Goal: Communication & Community: Share content

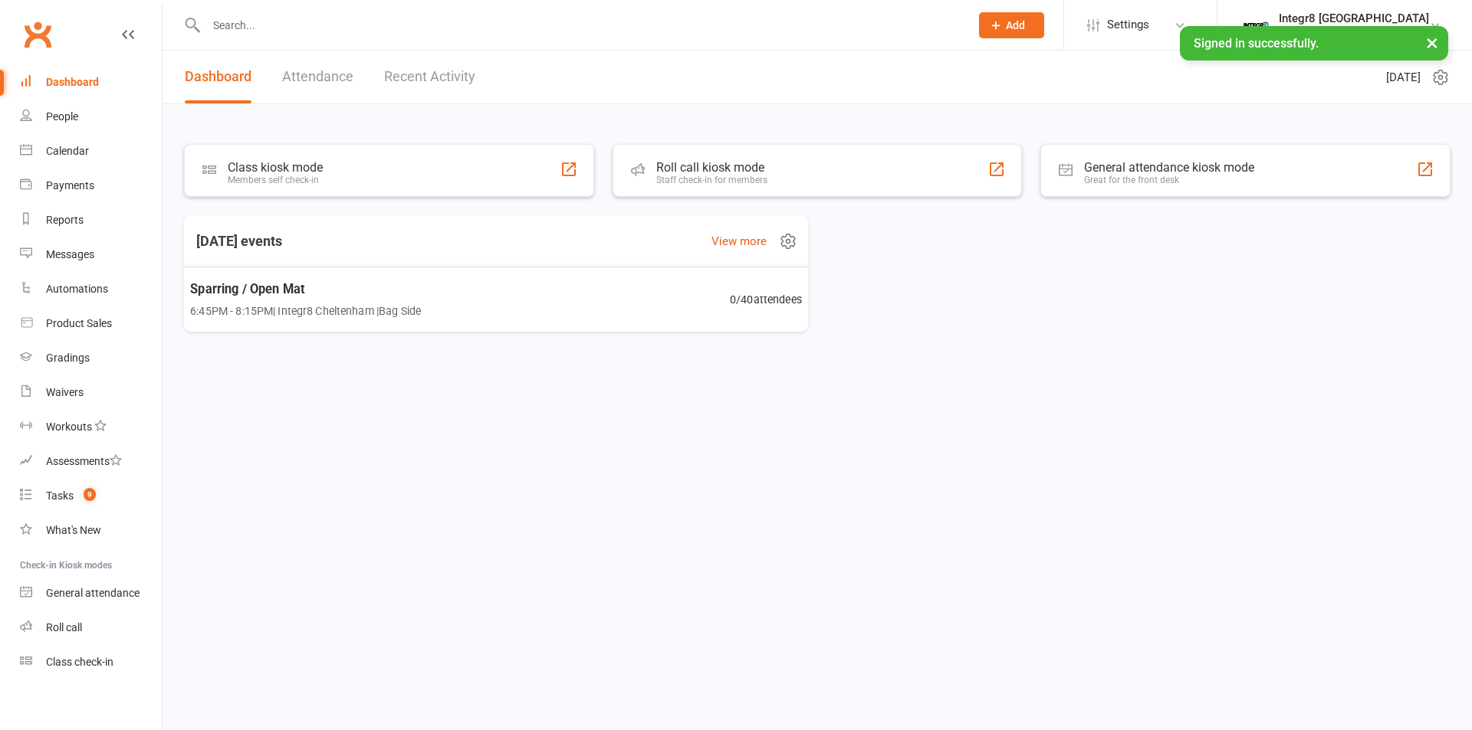
click at [430, 302] on div "Sparring / Open Mat 6:45PM - 8:15PM | Integr8 Cheltenham | Bag Side 0 / 40 atte…" at bounding box center [496, 300] width 649 height 66
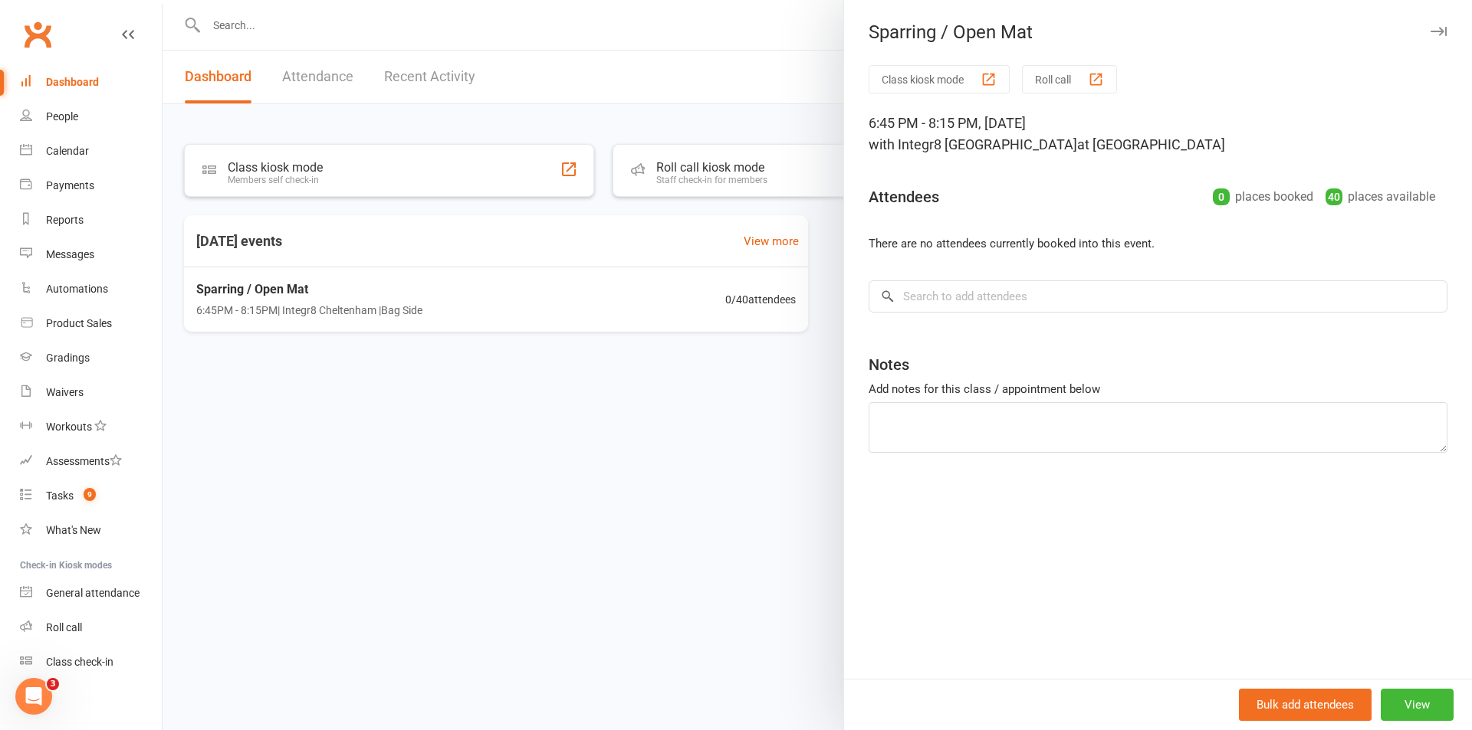
click at [381, 18] on div at bounding box center [816, 365] width 1309 height 730
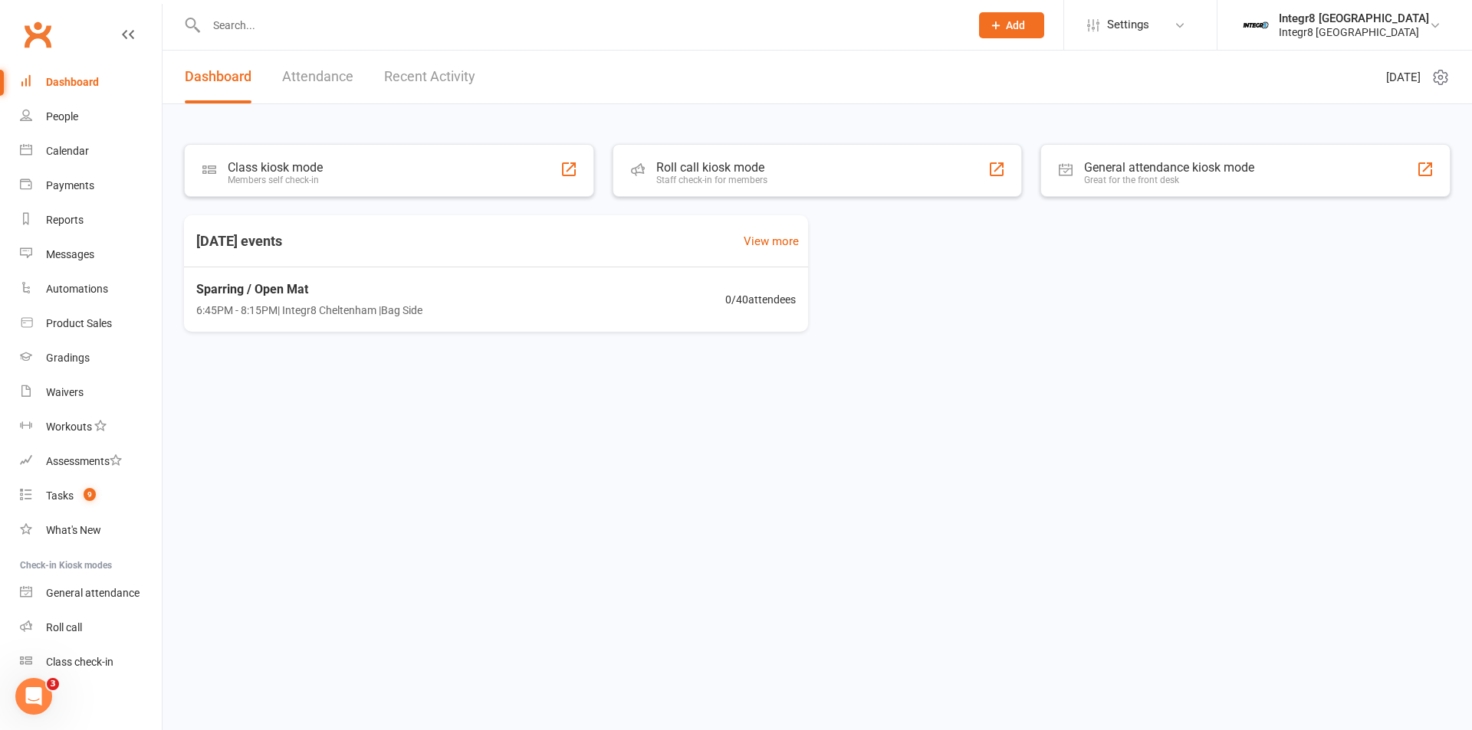
click at [377, 29] on input "text" at bounding box center [580, 25] width 757 height 21
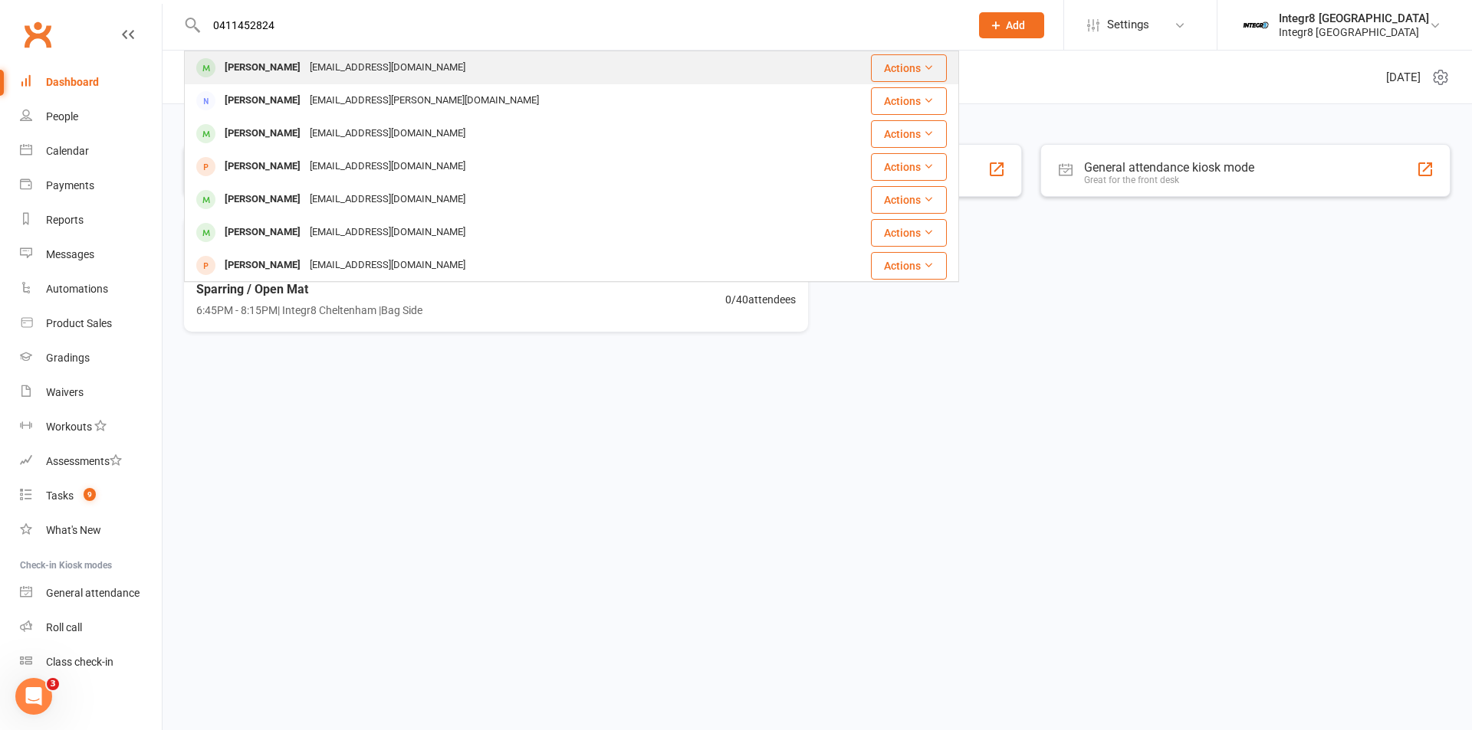
type input "0411452824"
click at [380, 60] on div "[EMAIL_ADDRESS][DOMAIN_NAME]" at bounding box center [387, 68] width 165 height 22
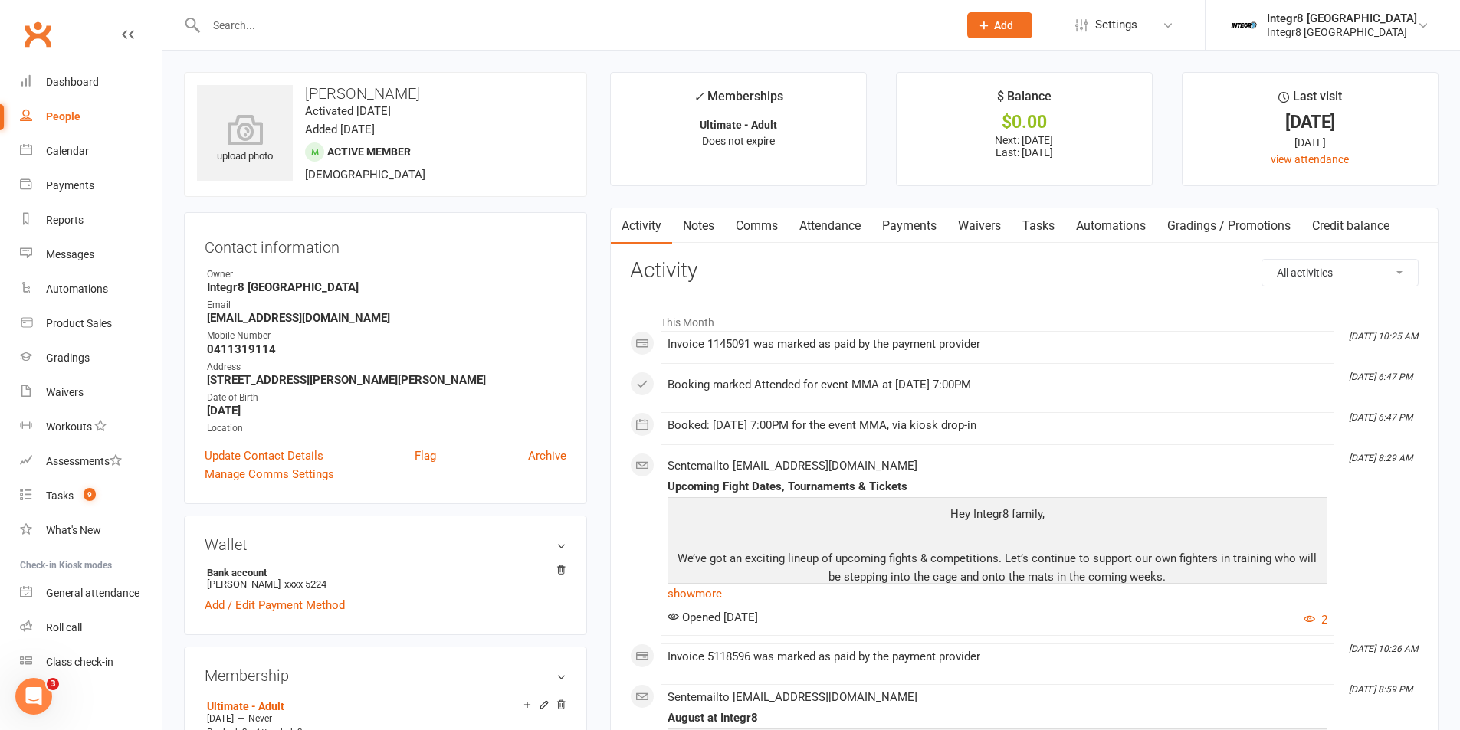
click at [704, 225] on link "Notes" at bounding box center [698, 225] width 53 height 35
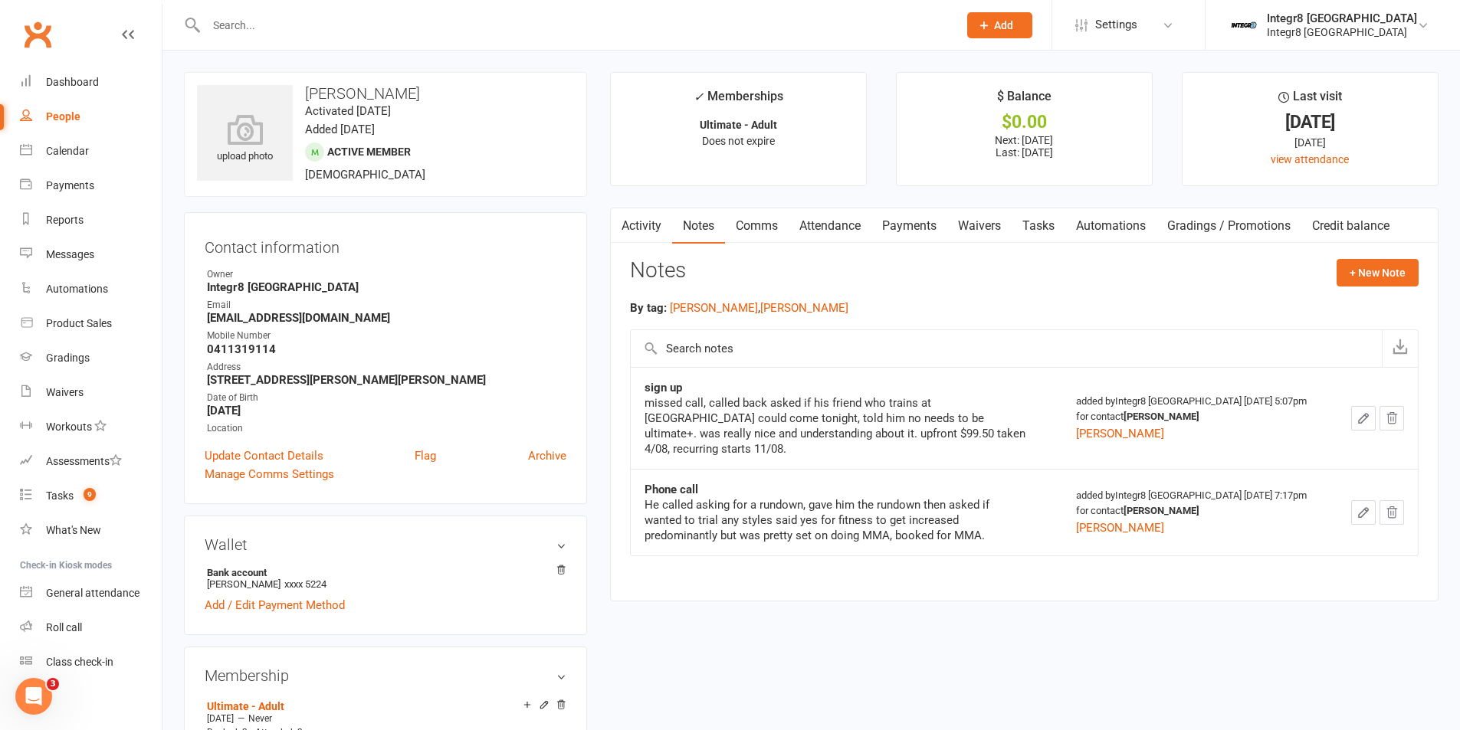
click at [649, 221] on link "Activity" at bounding box center [641, 225] width 61 height 35
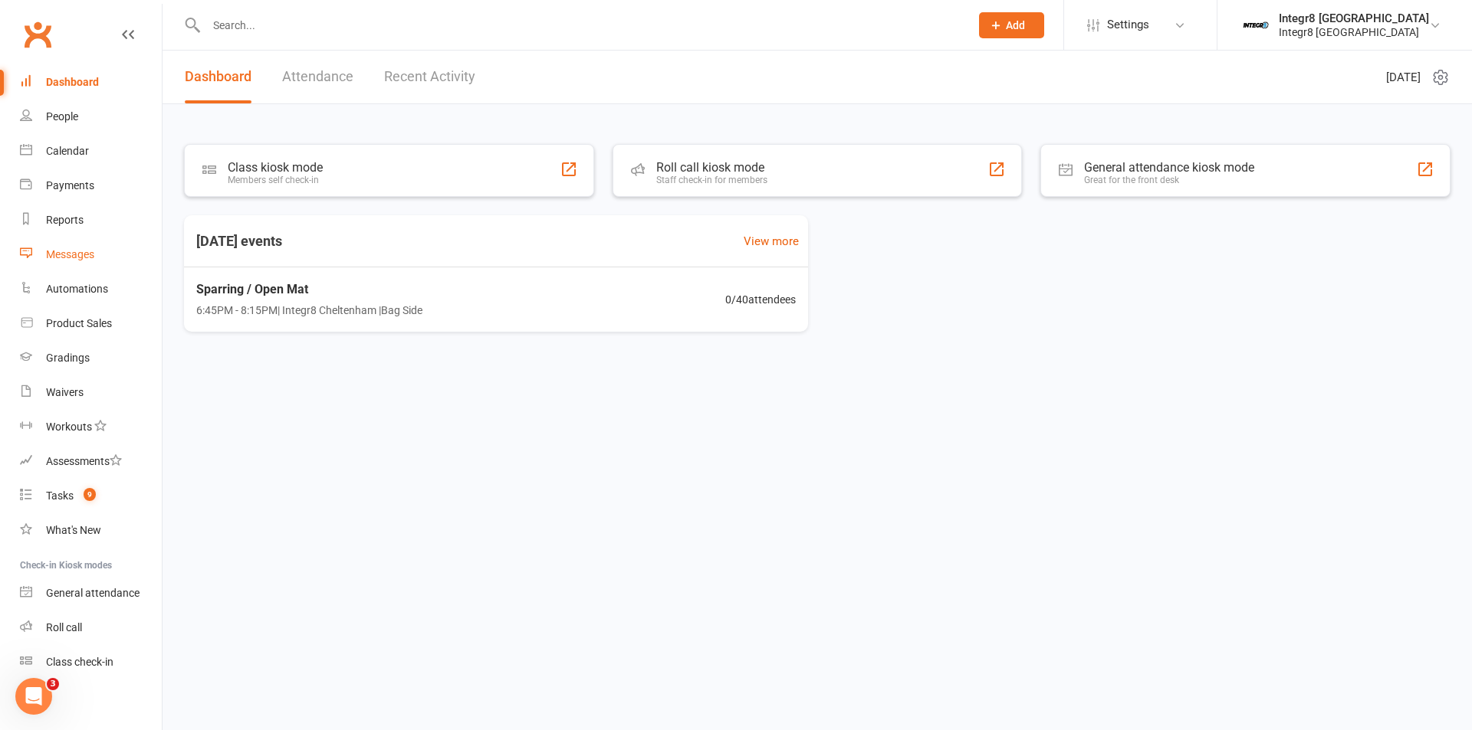
click at [74, 246] on link "Messages" at bounding box center [91, 255] width 142 height 34
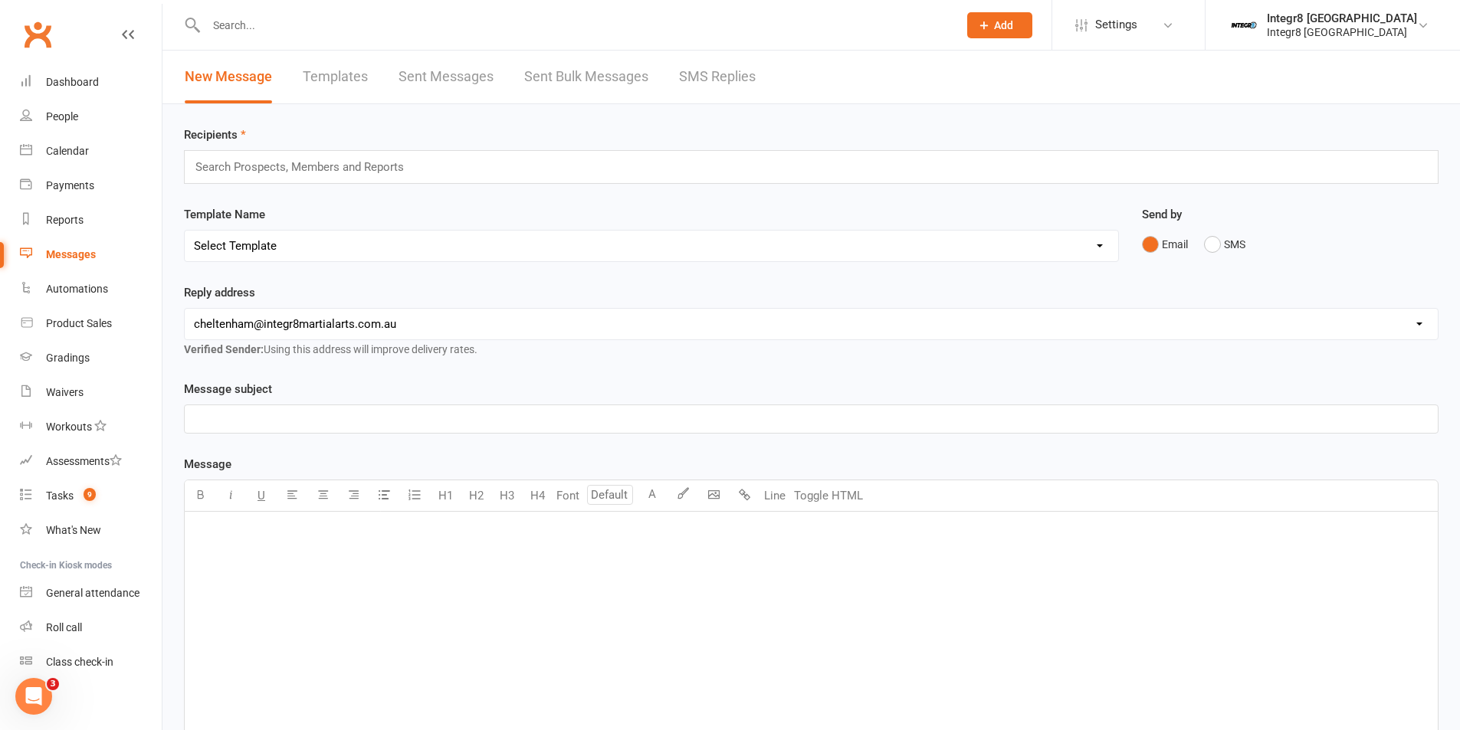
click at [399, 168] on input "text" at bounding box center [306, 167] width 225 height 20
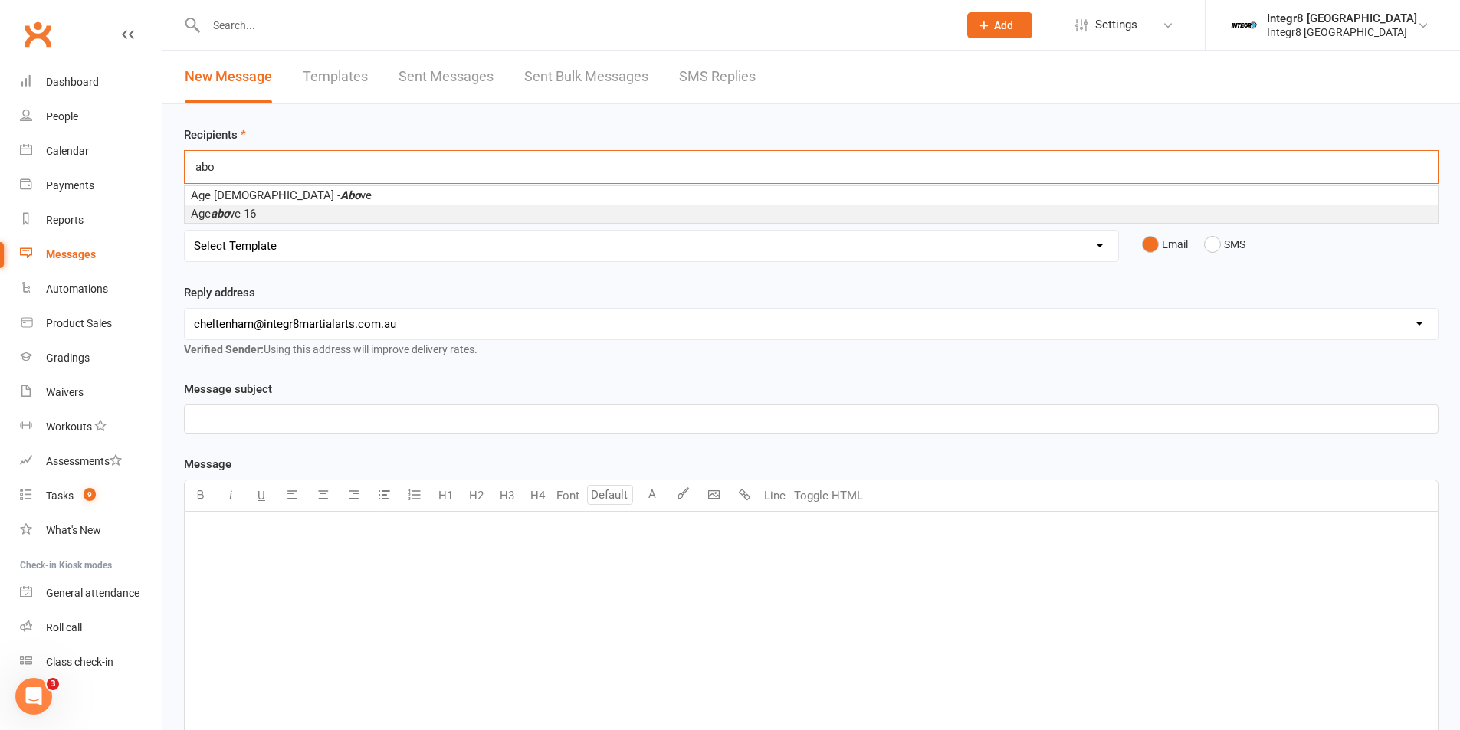
type input "abo"
click at [349, 214] on li "Age abo ve 16" at bounding box center [811, 214] width 1253 height 18
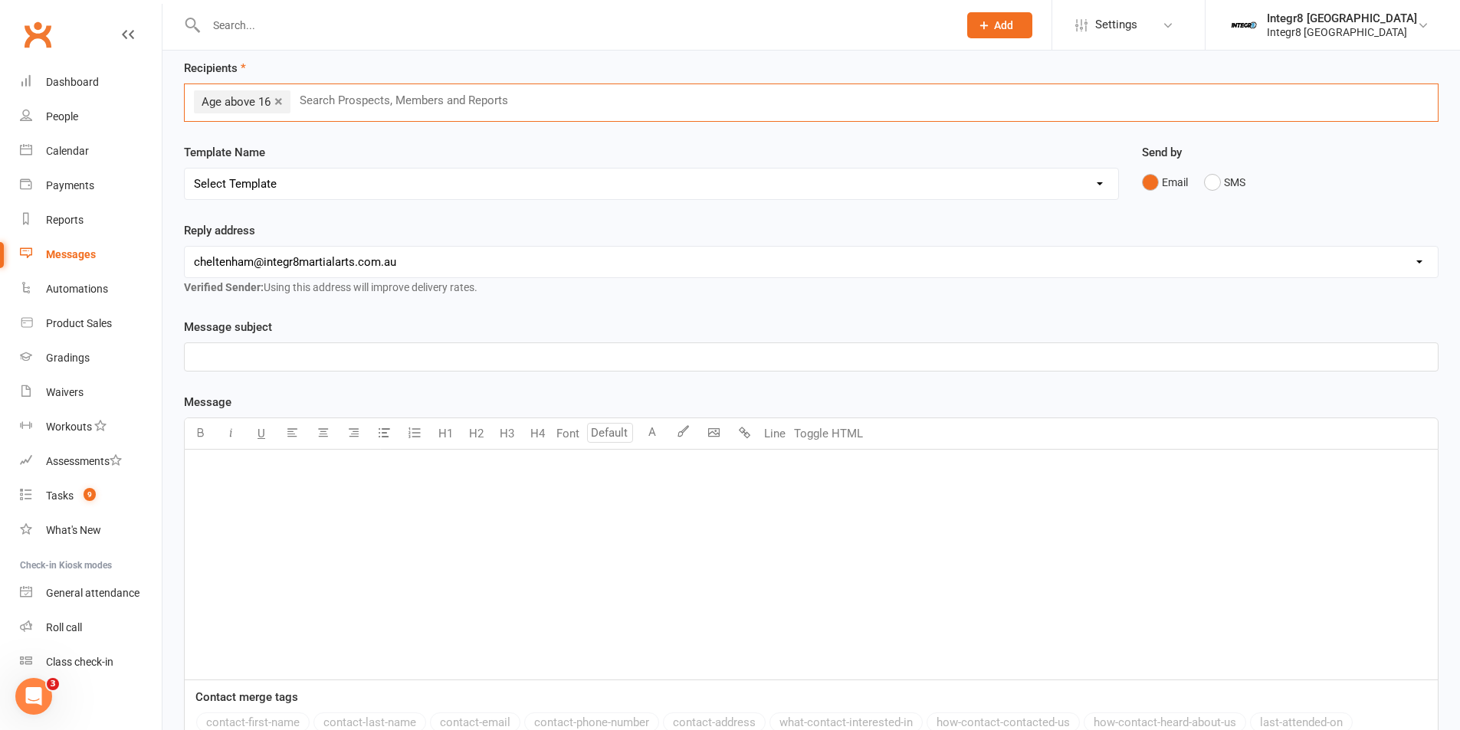
scroll to position [153, 0]
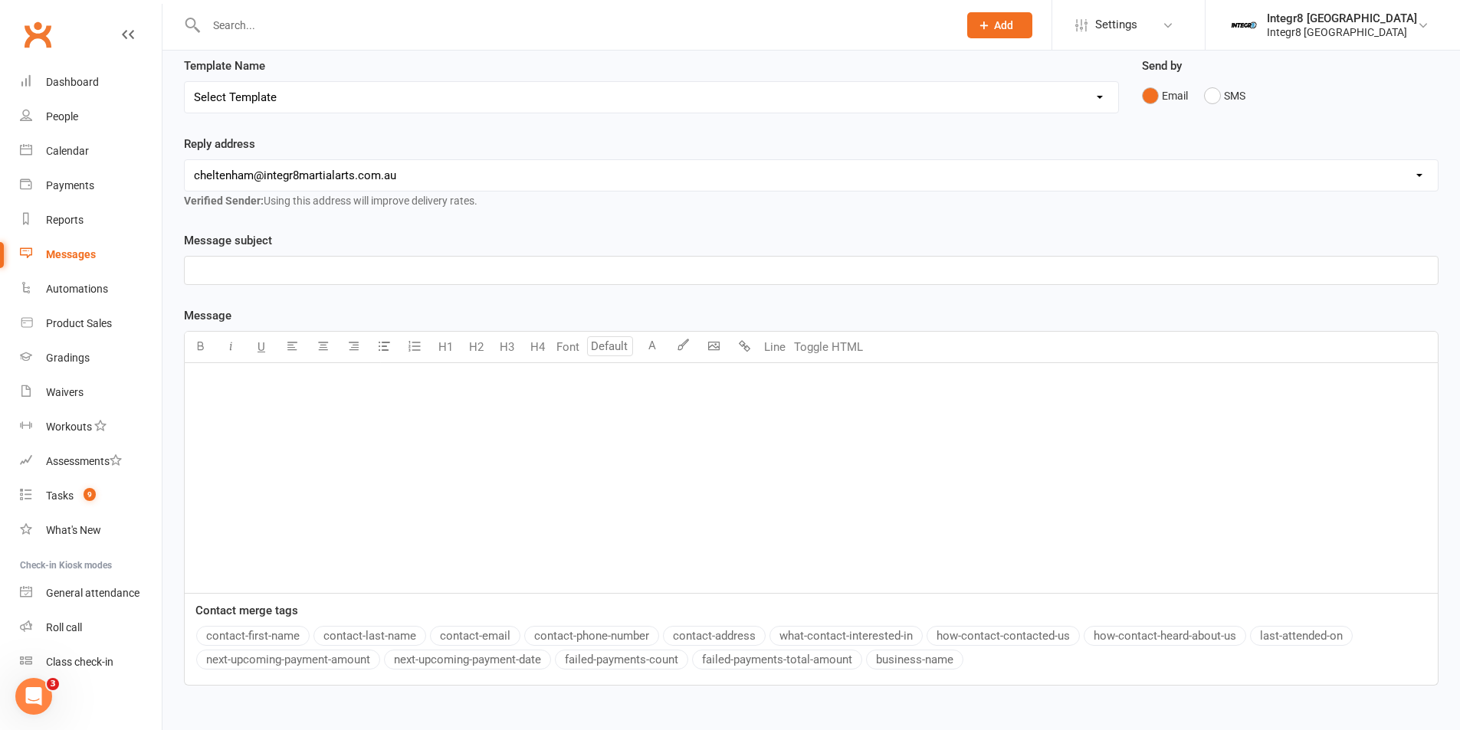
click at [707, 396] on div "﻿" at bounding box center [811, 478] width 1253 height 230
drag, startPoint x: 327, startPoint y: 347, endPoint x: 668, endPoint y: 431, distance: 350.4
click at [328, 348] on icon "button" at bounding box center [322, 345] width 11 height 11
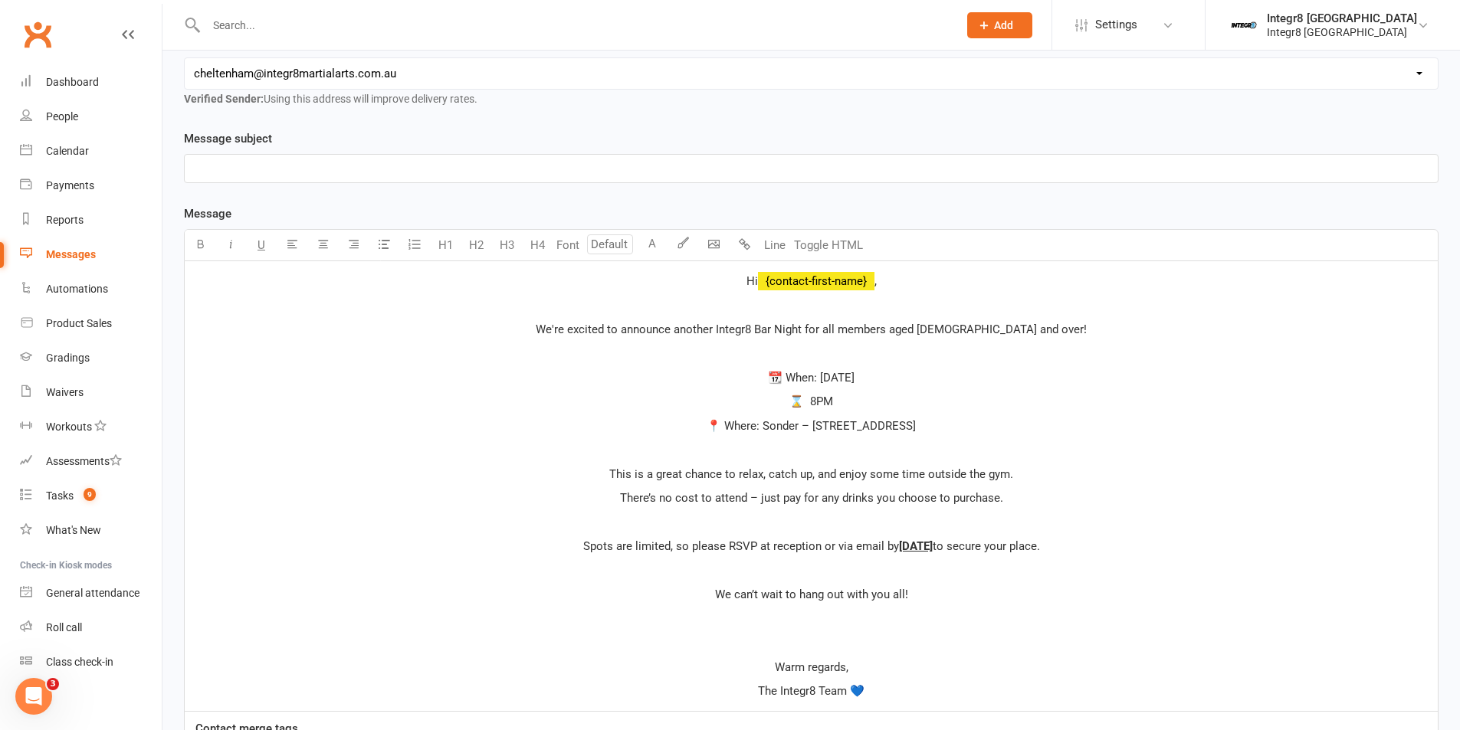
scroll to position [236, 0]
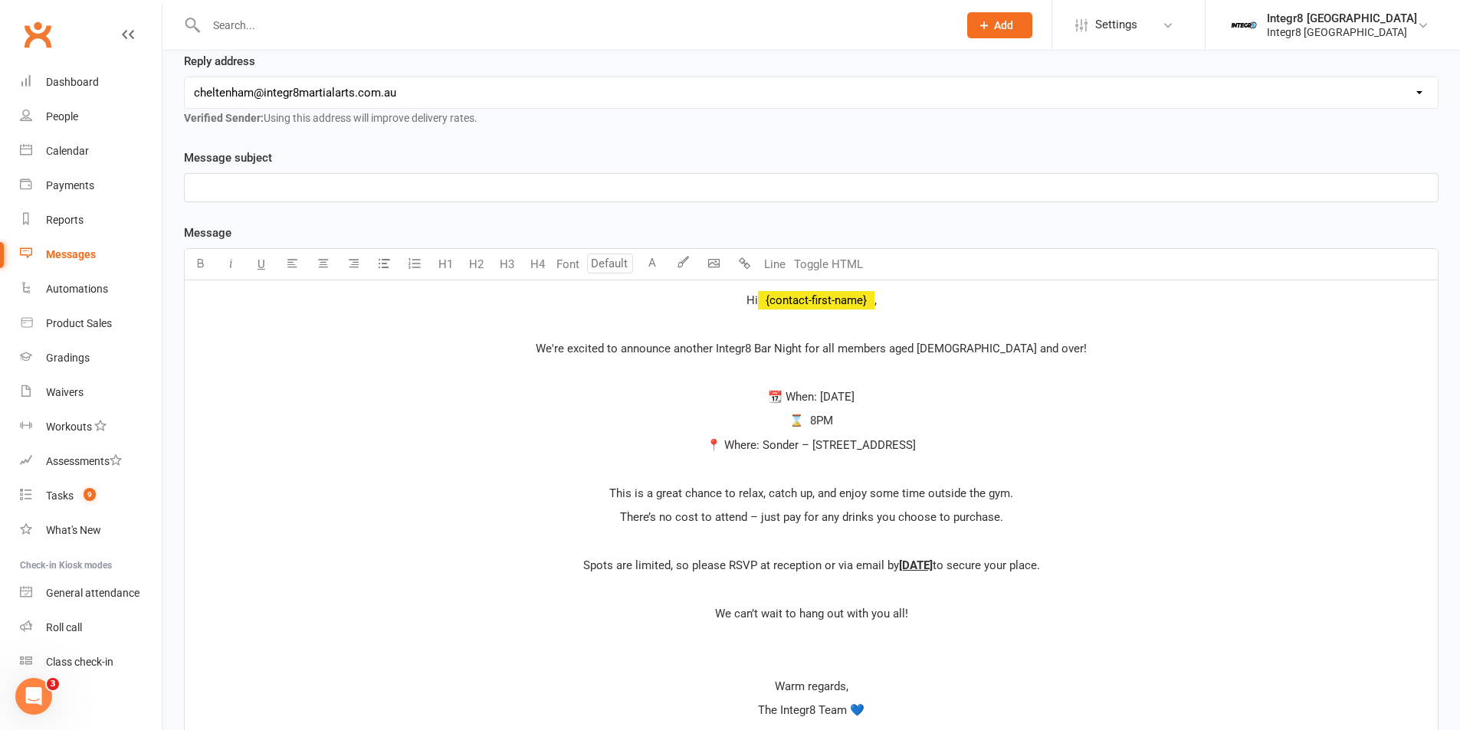
click at [747, 304] on span "Hi" at bounding box center [752, 301] width 11 height 14
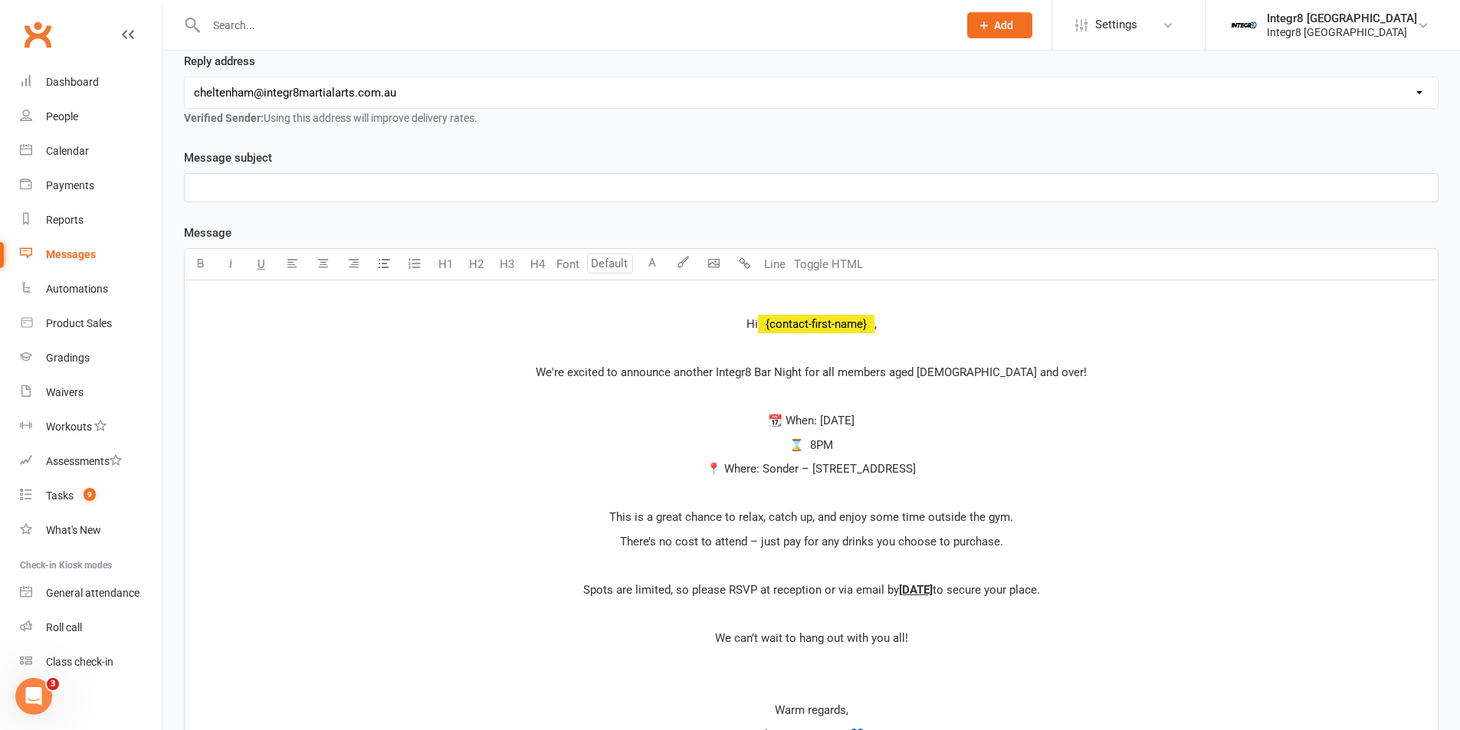
click at [806, 294] on p "﻿" at bounding box center [811, 300] width 1235 height 18
click at [747, 323] on span "Hi" at bounding box center [752, 324] width 11 height 14
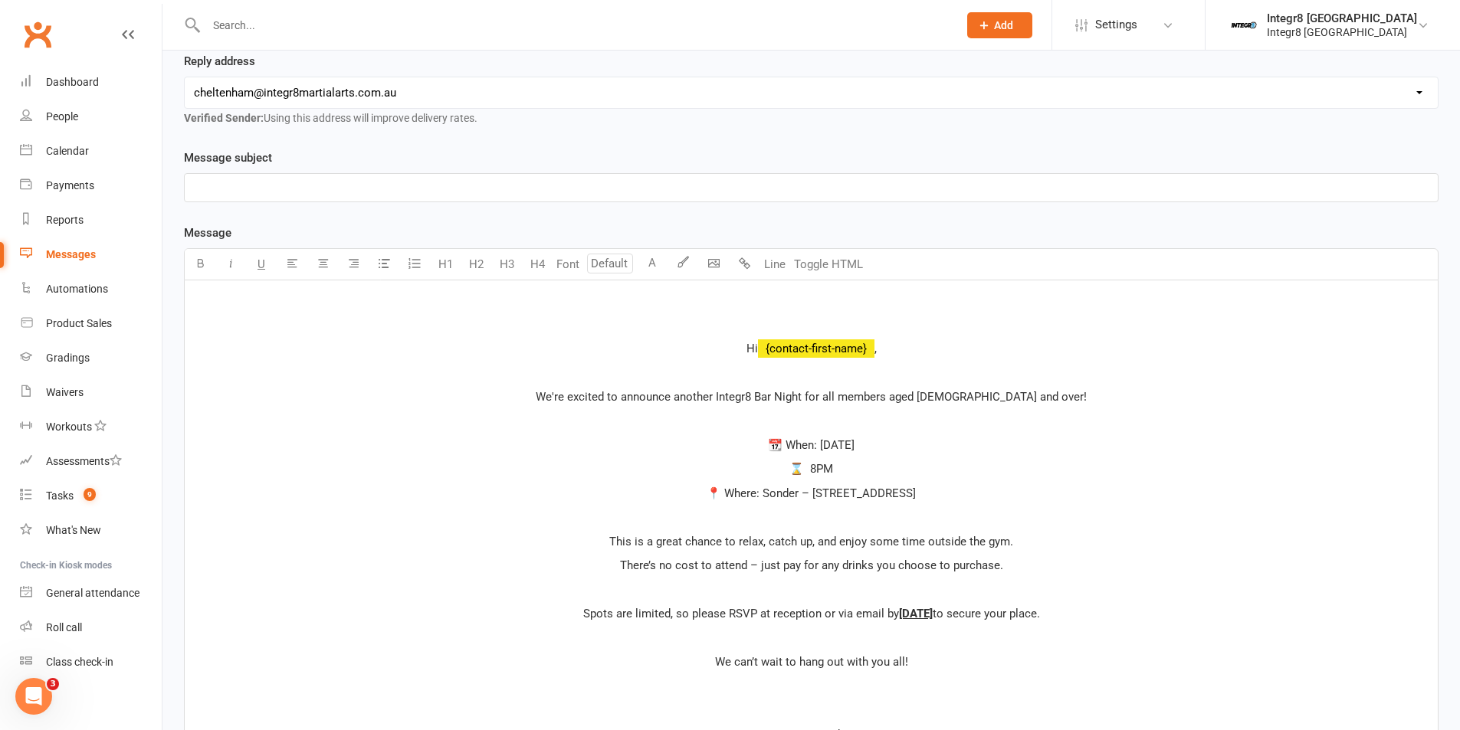
click at [821, 300] on p "﻿" at bounding box center [811, 300] width 1235 height 18
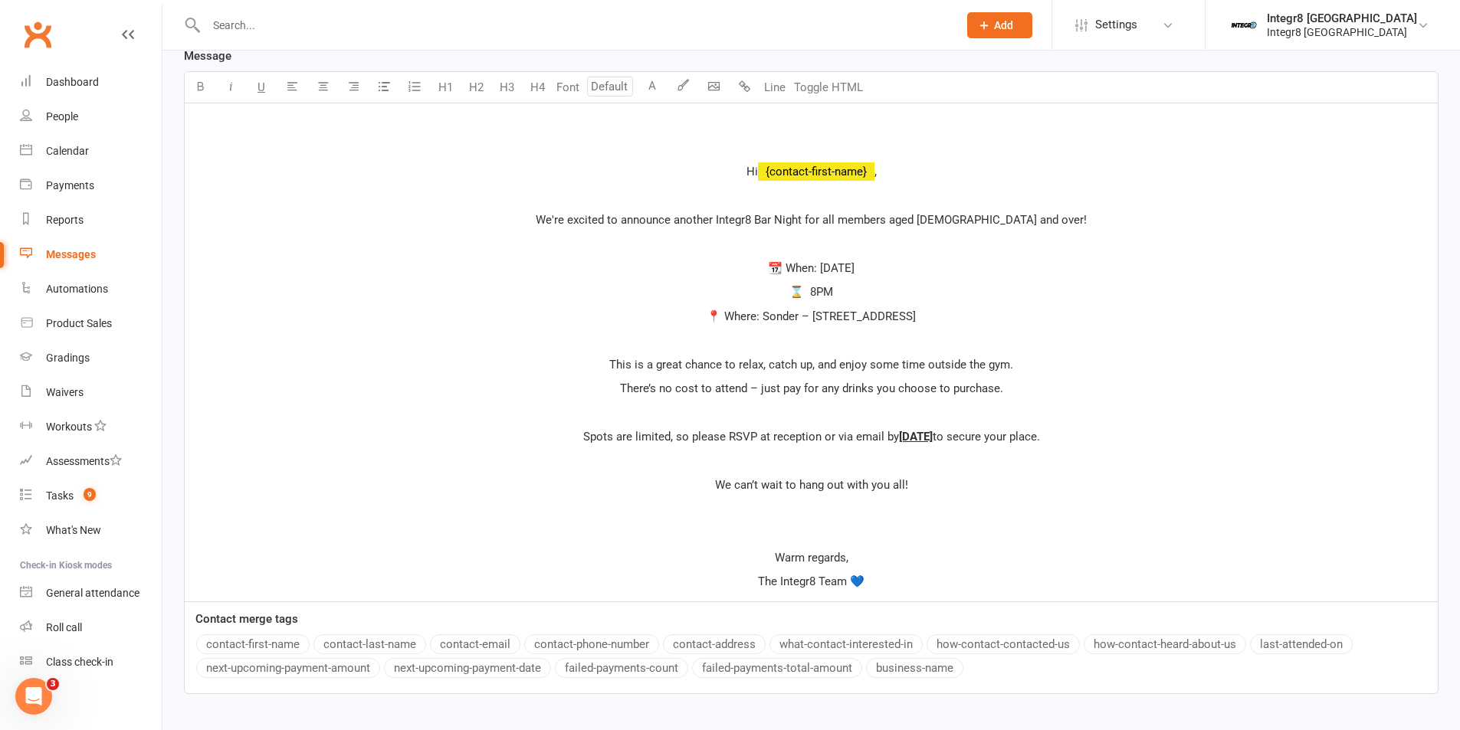
scroll to position [466, 0]
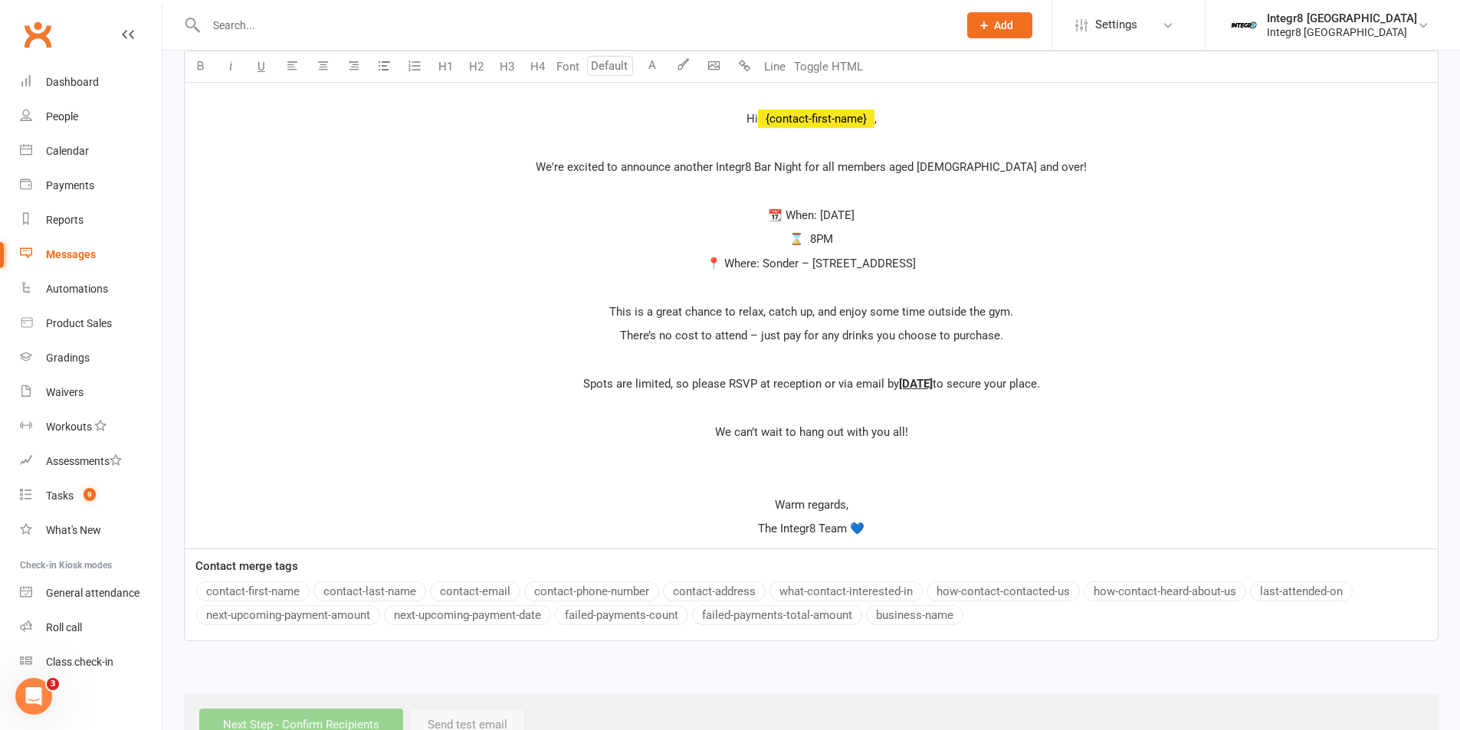
click at [882, 524] on p "The Integr8 Team 💙" at bounding box center [811, 529] width 1235 height 18
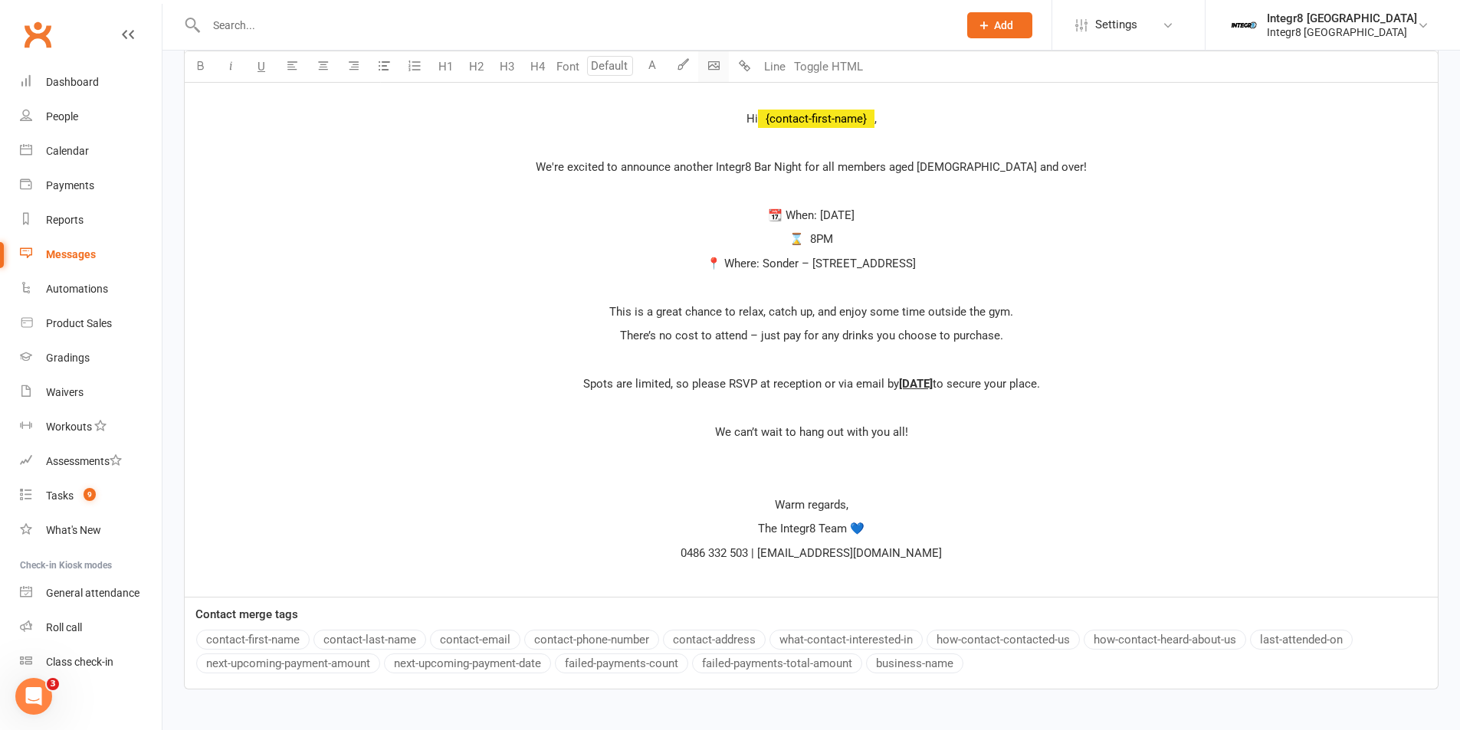
click at [717, 69] on body "Prospect Member Non-attending contact Class / event Appointment Grading event T…" at bounding box center [730, 171] width 1460 height 1267
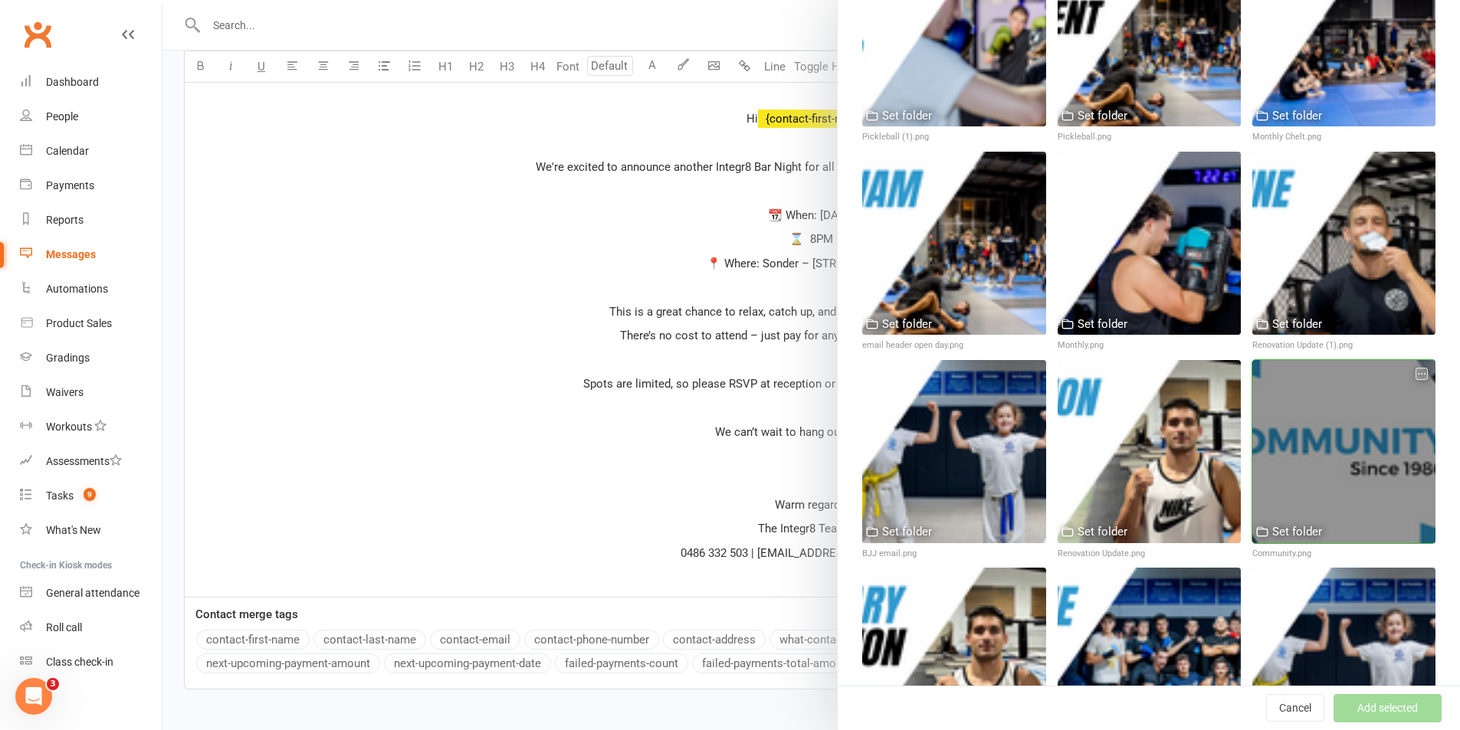
scroll to position [537, 0]
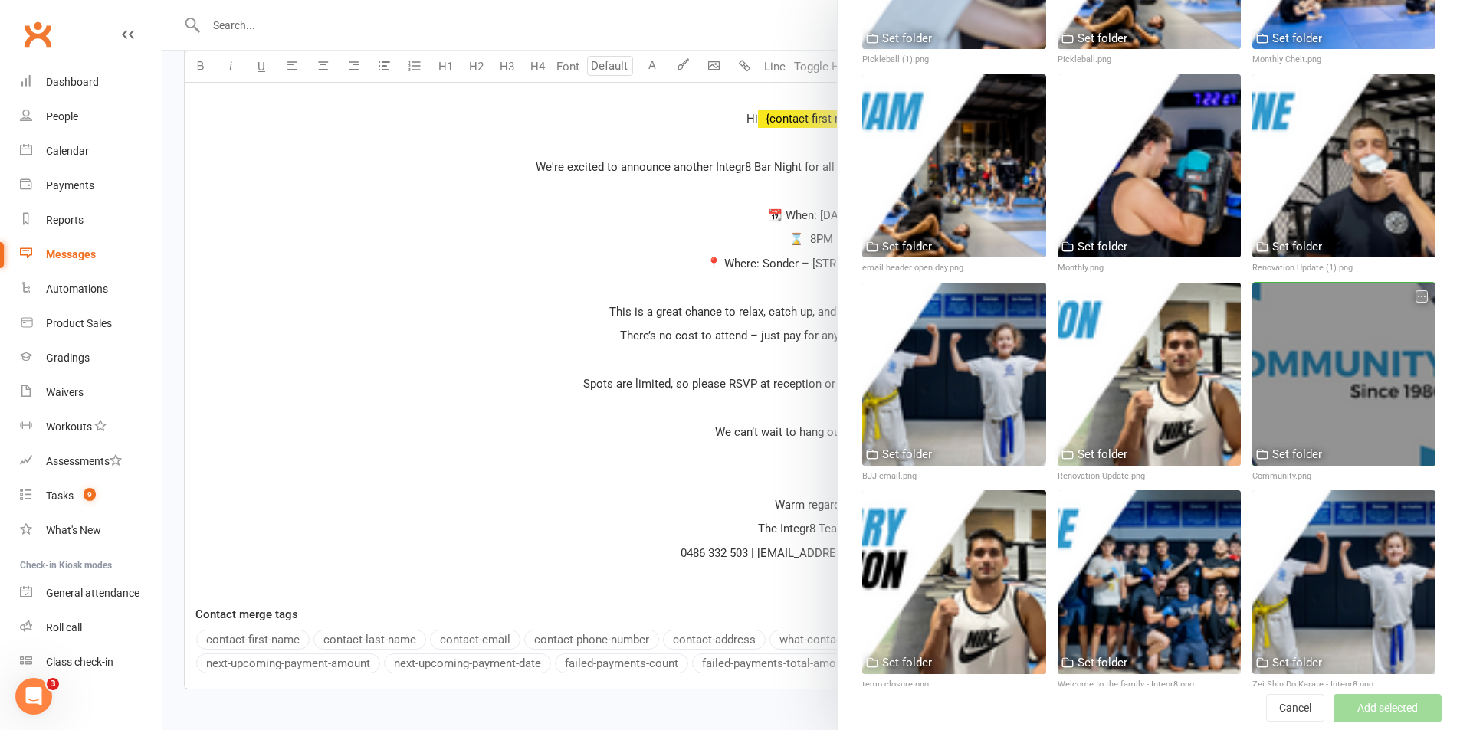
click at [1315, 358] on div at bounding box center [1343, 374] width 183 height 183
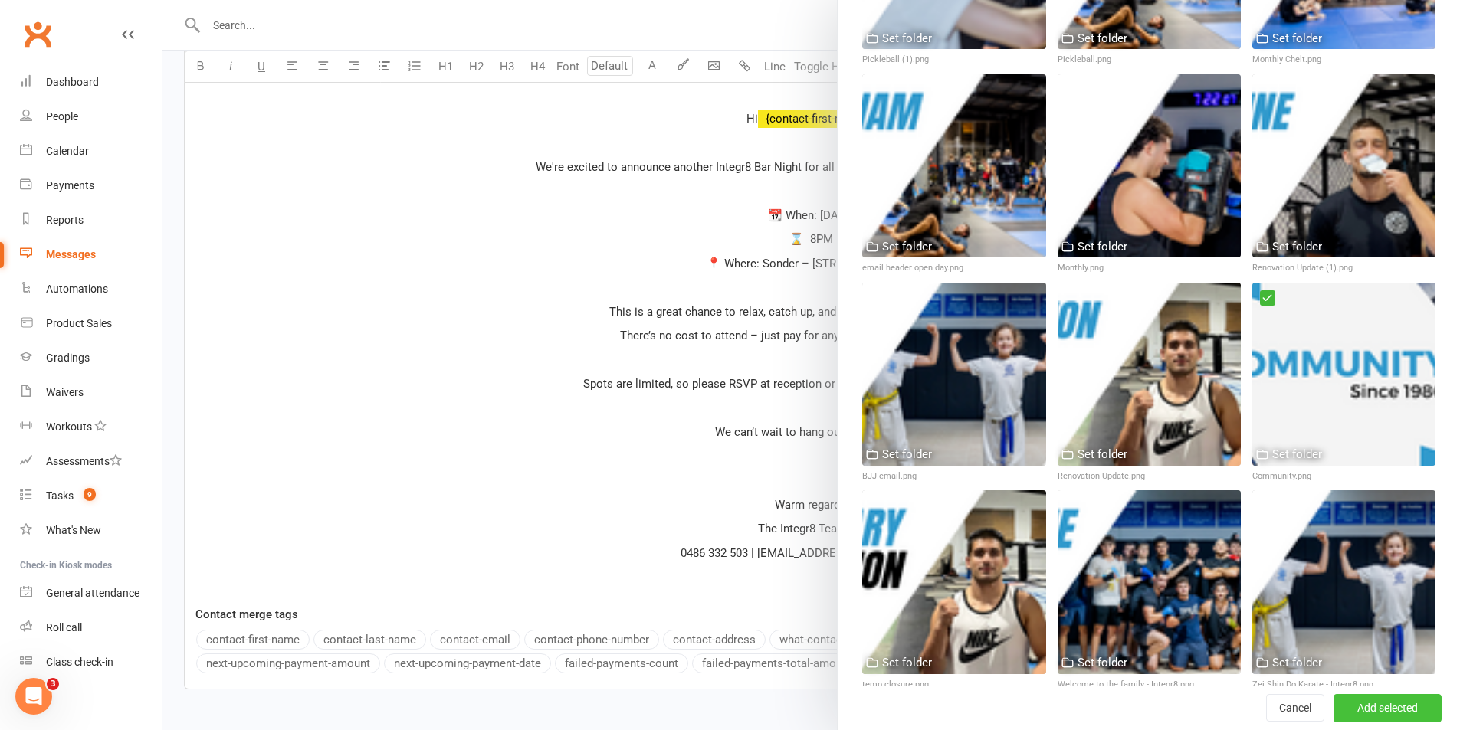
click at [1379, 706] on button "Add selected" at bounding box center [1388, 709] width 108 height 28
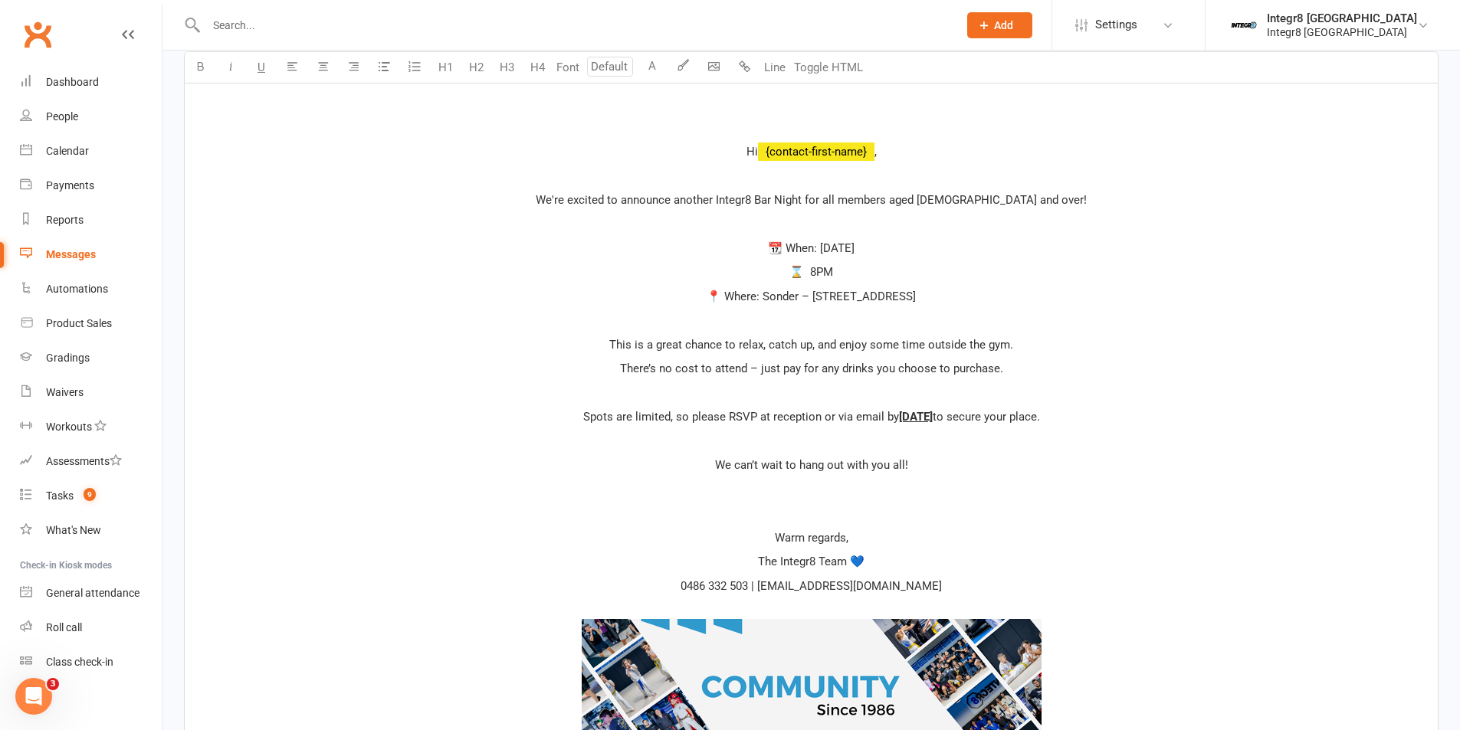
scroll to position [203, 0]
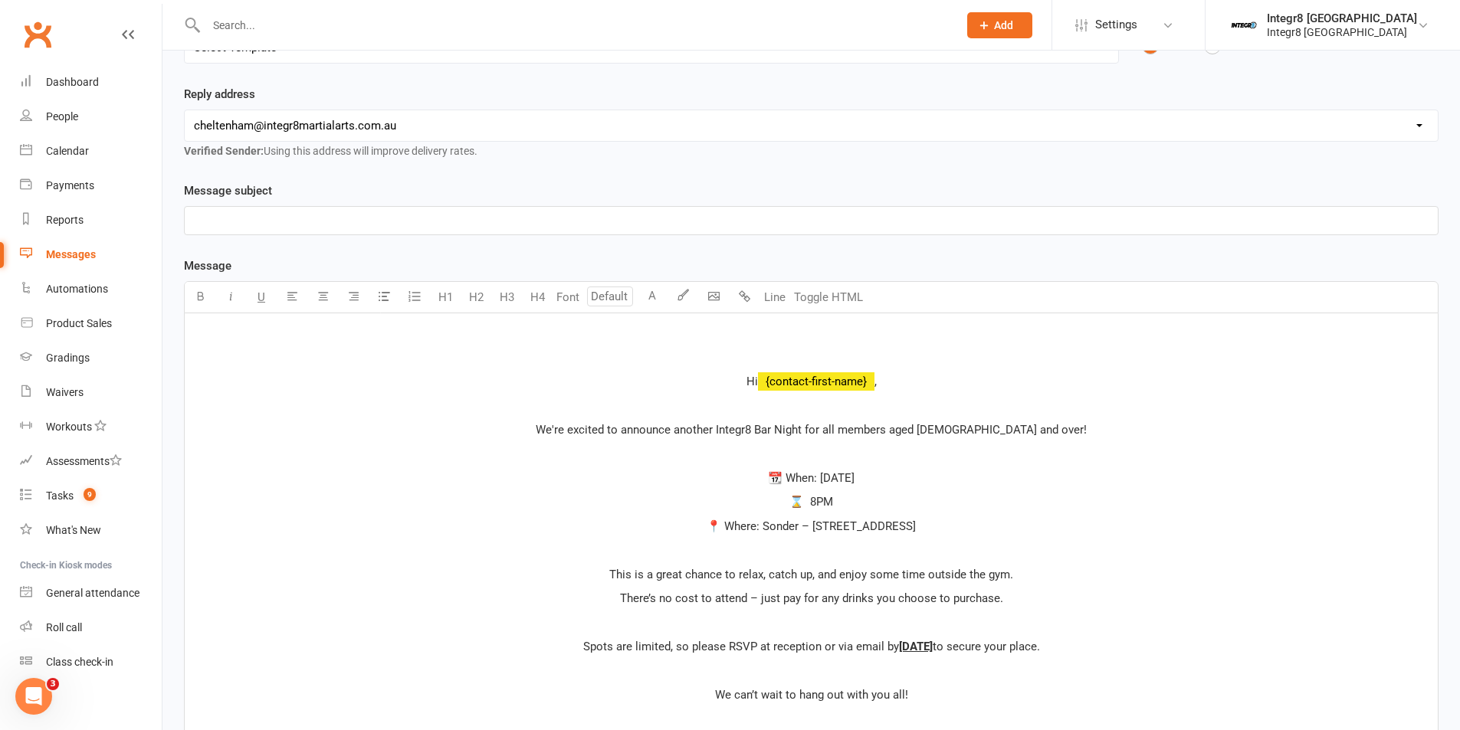
click at [816, 327] on p "﻿" at bounding box center [811, 333] width 1235 height 18
drag, startPoint x: 284, startPoint y: 238, endPoint x: 281, endPoint y: 225, distance: 13.4
click at [283, 237] on div "Message subject ﻿ Message Select image from library U H1 H2 H3 H4 Font A Line T…" at bounding box center [811, 656] width 1255 height 948
drag, startPoint x: 281, startPoint y: 225, endPoint x: 278, endPoint y: 217, distance: 8.7
click at [280, 223] on p "﻿" at bounding box center [811, 221] width 1235 height 18
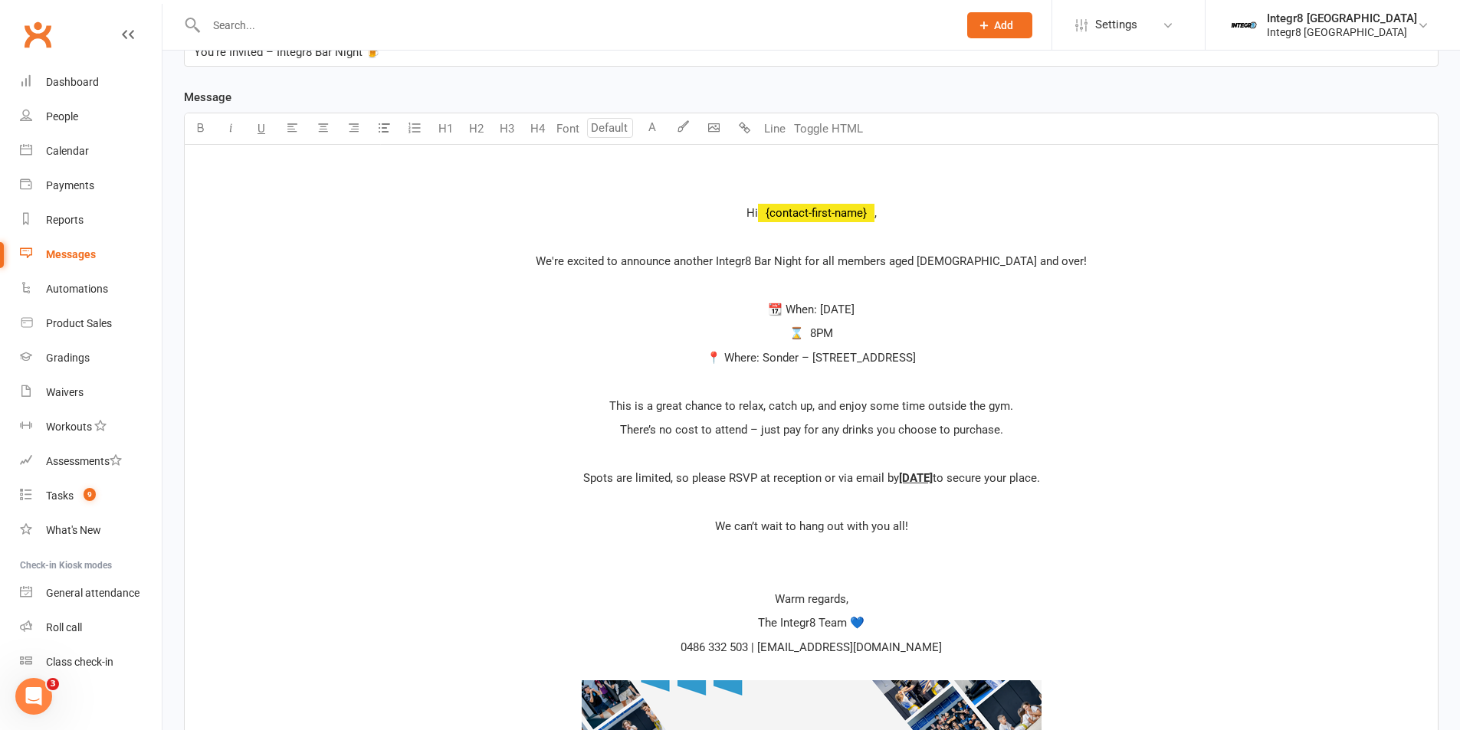
scroll to position [383, 0]
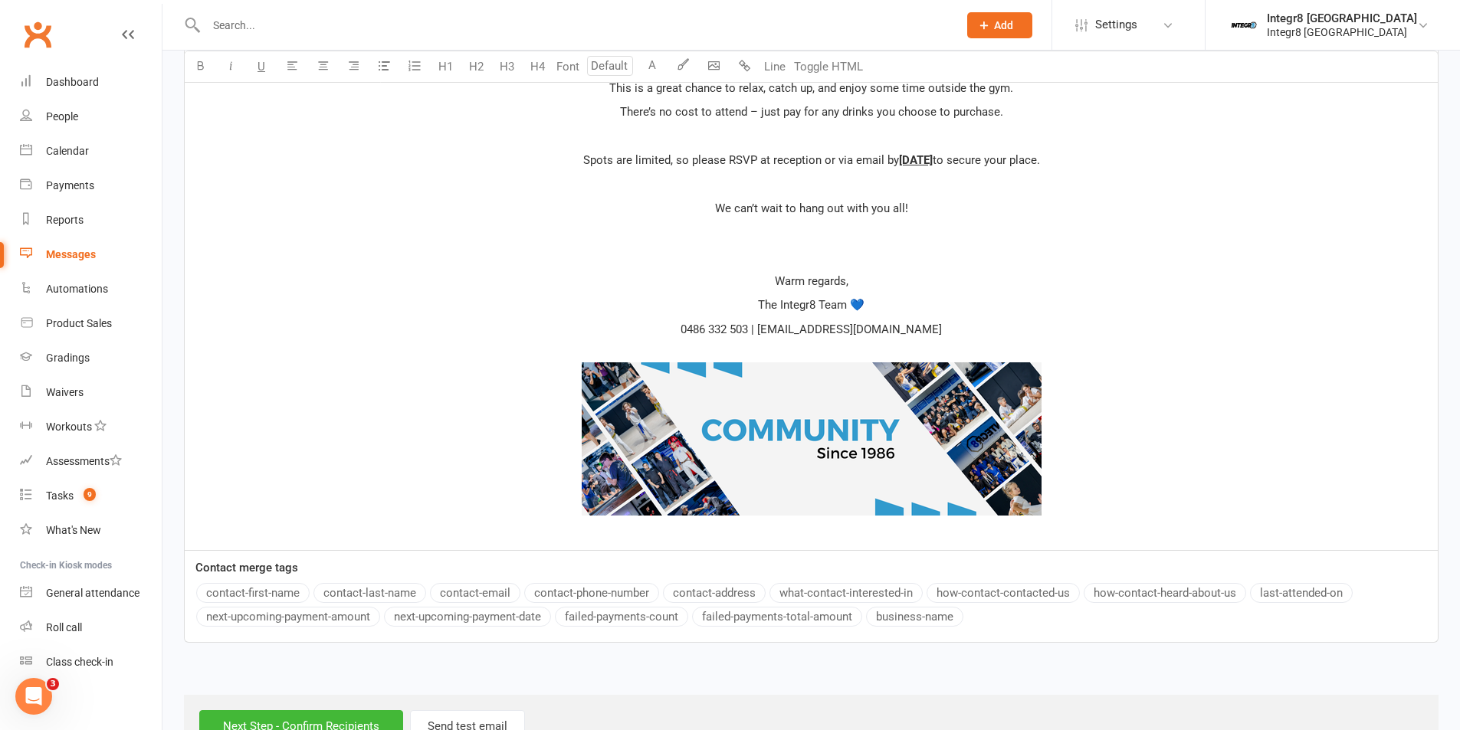
click at [822, 536] on div "﻿ ﻿ Hi ﻿ {contact-first-name} , ﻿ We're excited to announce another Integr8 Bar…" at bounding box center [811, 189] width 1253 height 724
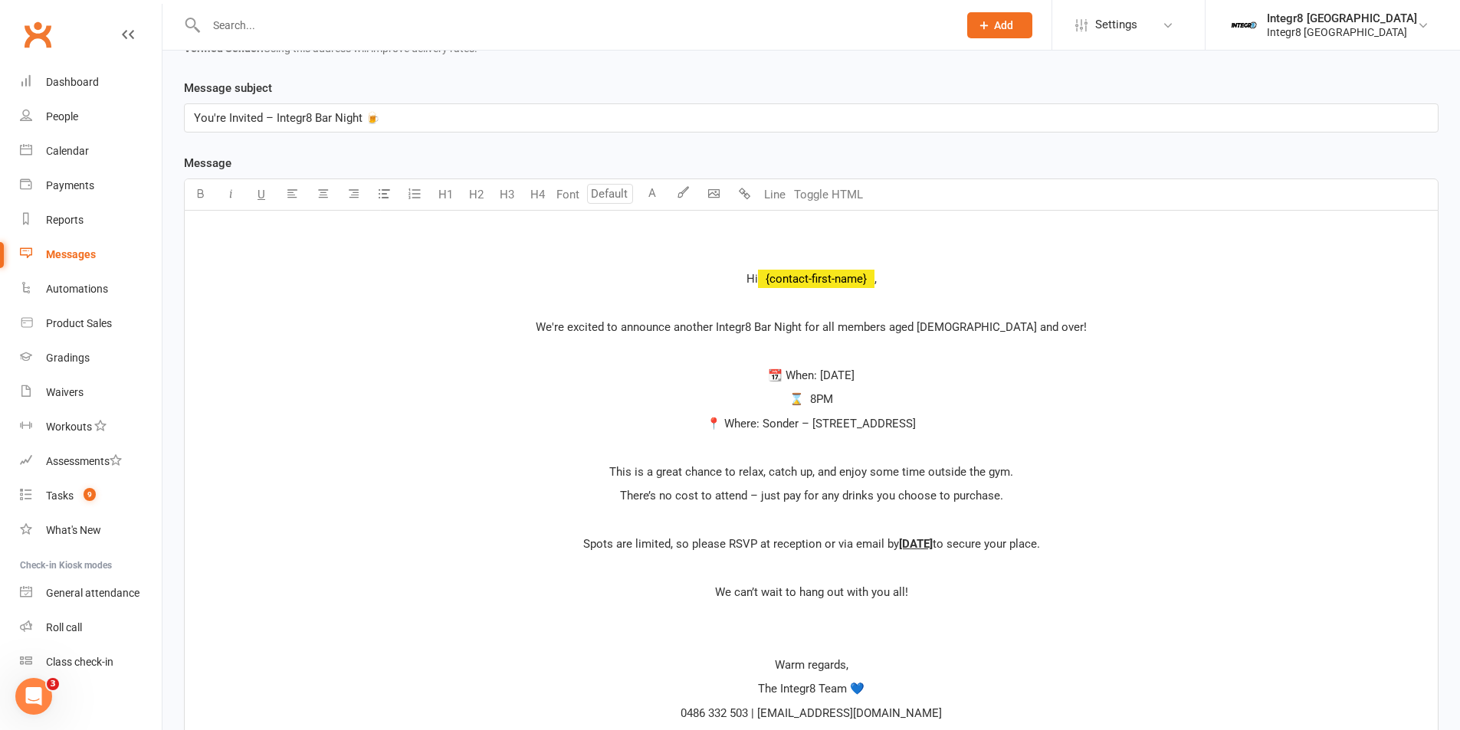
scroll to position [280, 0]
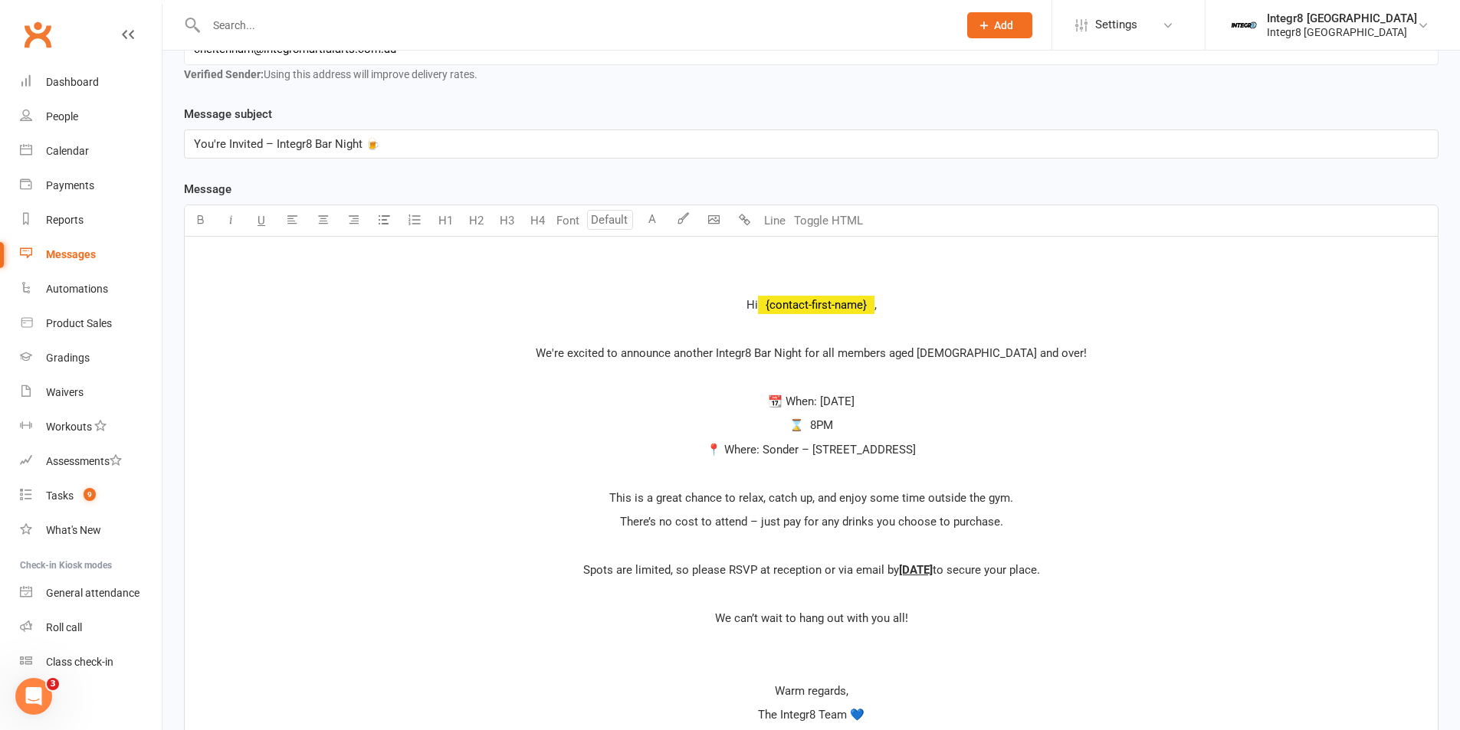
click at [809, 254] on p "﻿" at bounding box center [811, 257] width 1235 height 18
click at [707, 224] on body "Prospect Member Non-attending contact Class / event Appointment Grading event T…" at bounding box center [730, 446] width 1460 height 1444
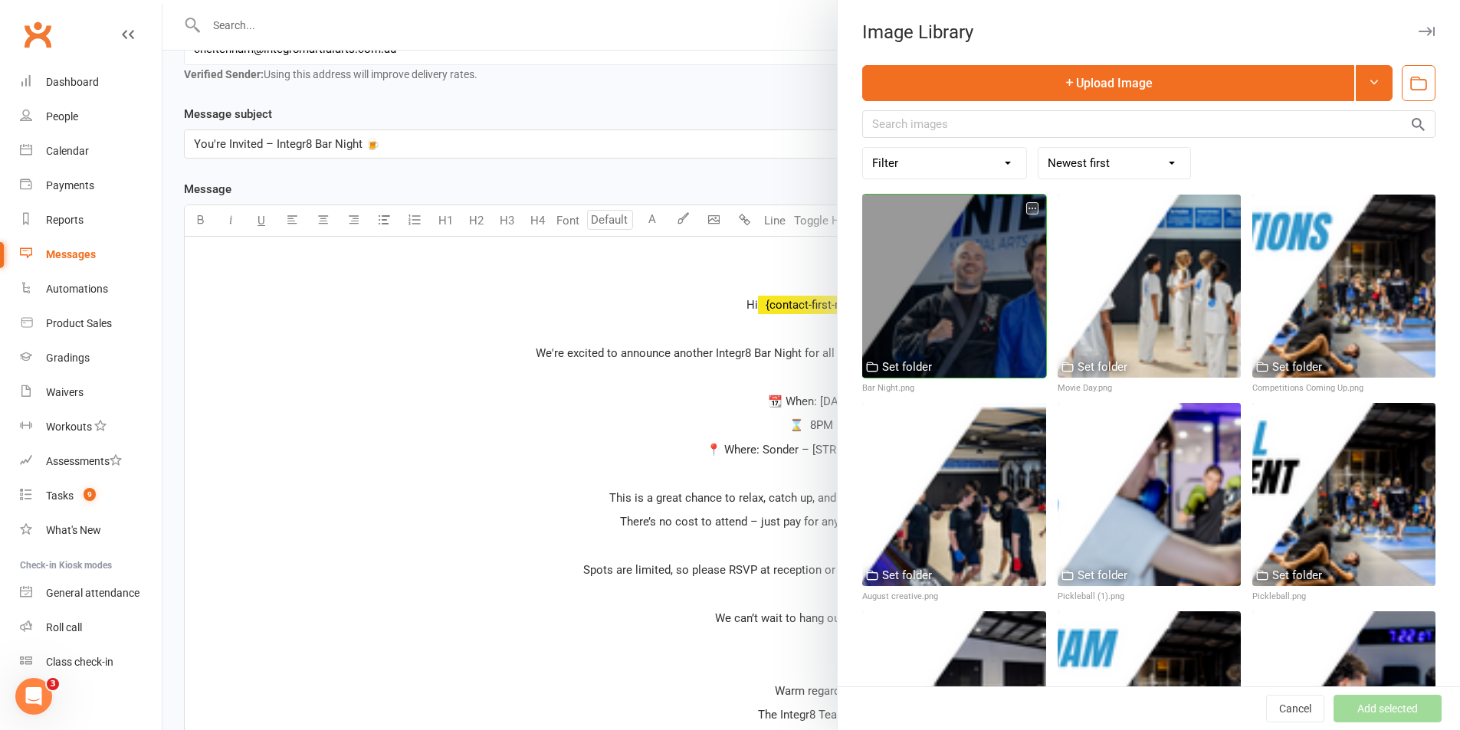
click at [937, 274] on div at bounding box center [953, 286] width 183 height 183
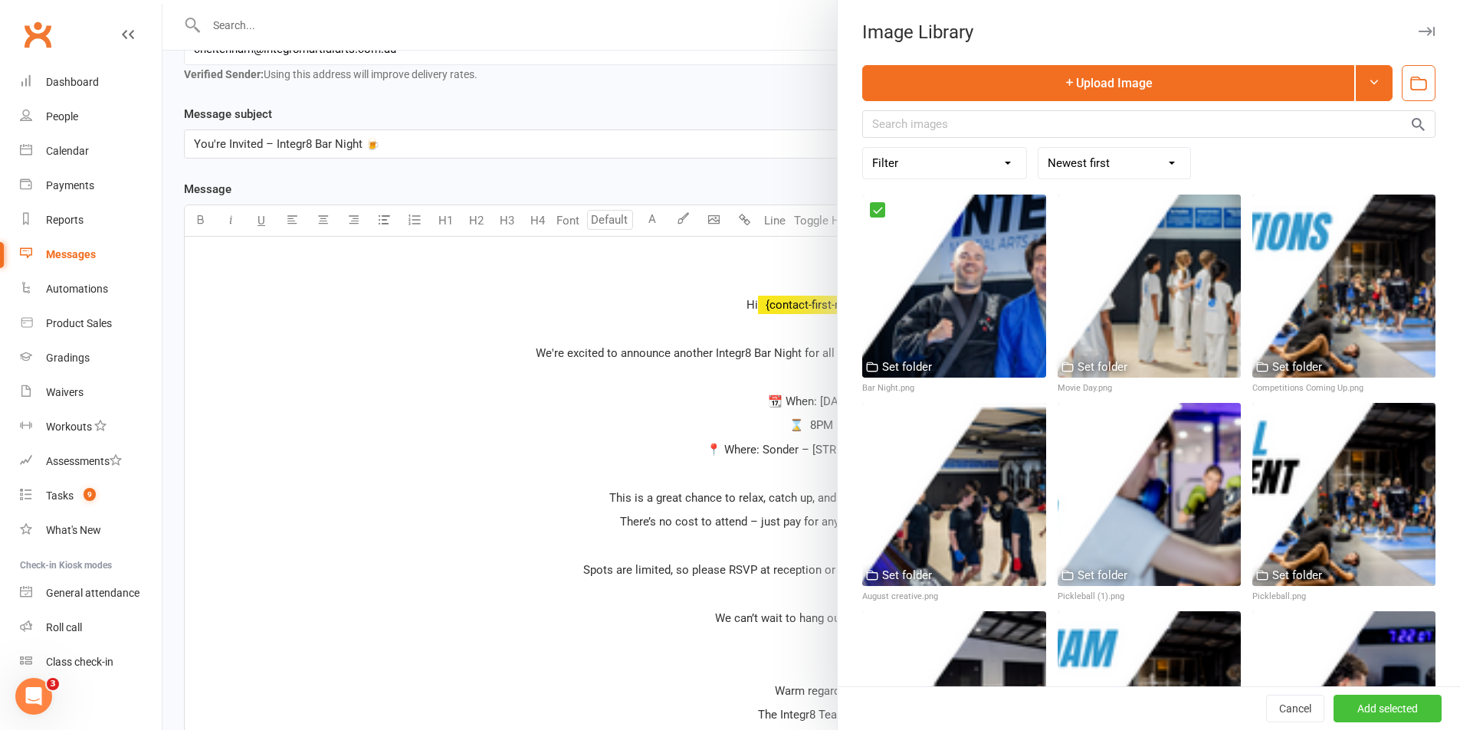
click at [1396, 704] on button "Add selected" at bounding box center [1388, 709] width 108 height 28
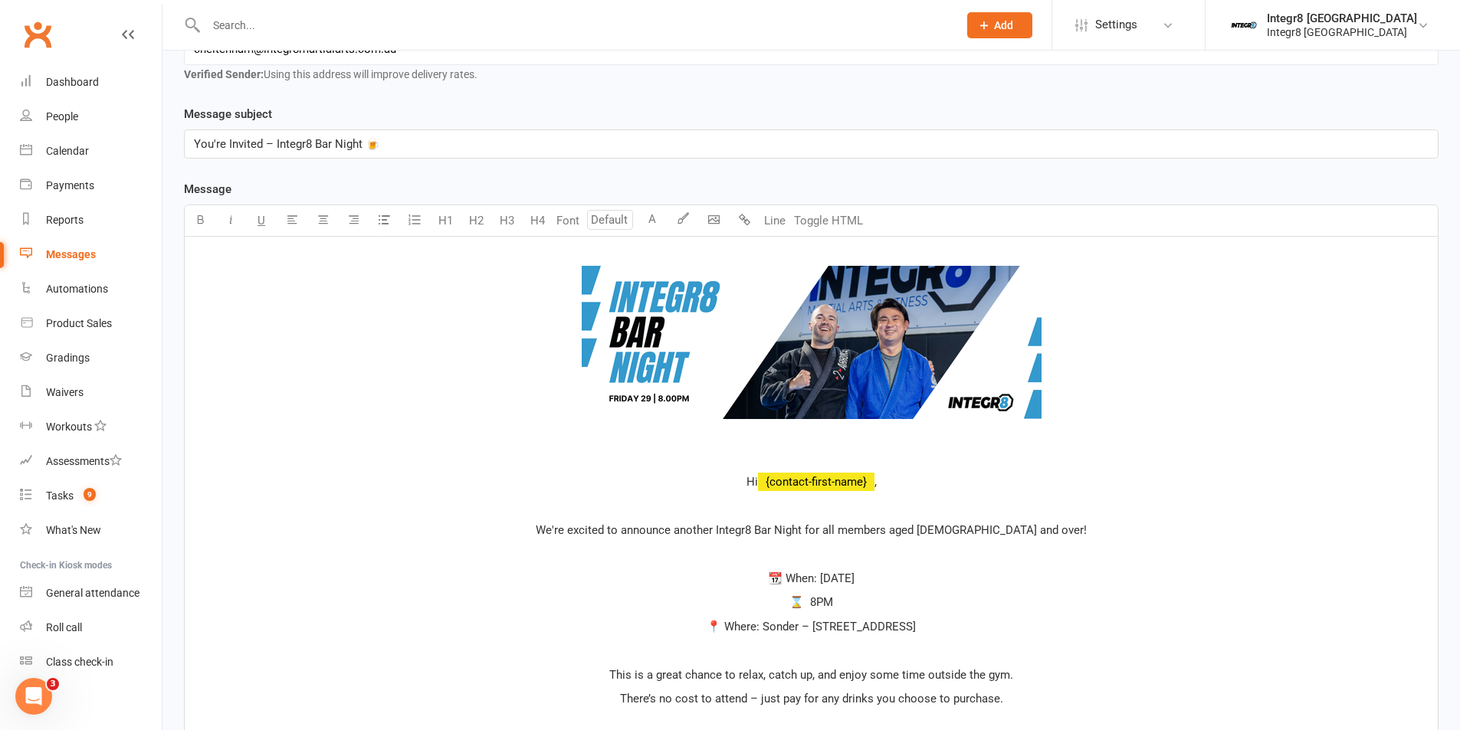
click at [822, 449] on p "﻿" at bounding box center [811, 457] width 1235 height 18
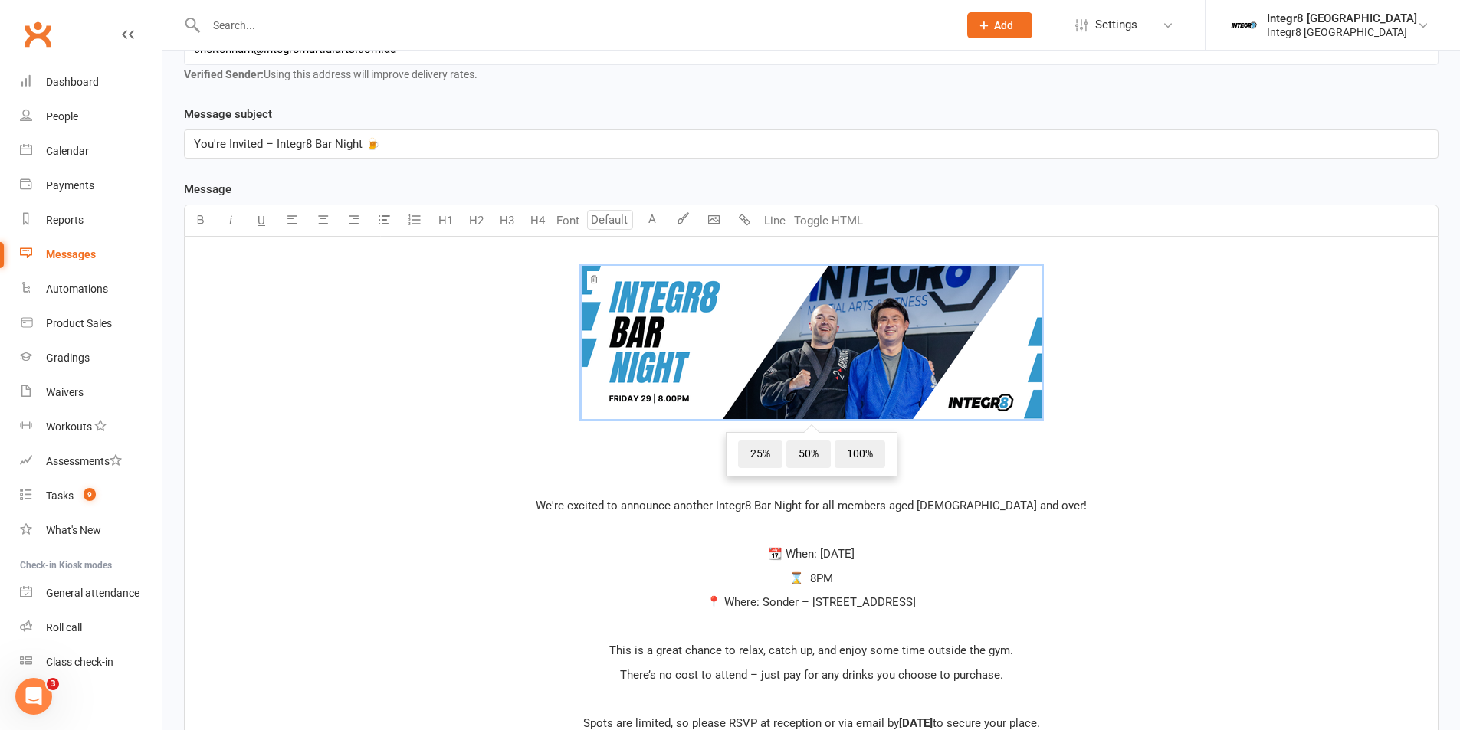
click at [1109, 487] on p "﻿" at bounding box center [811, 482] width 1235 height 18
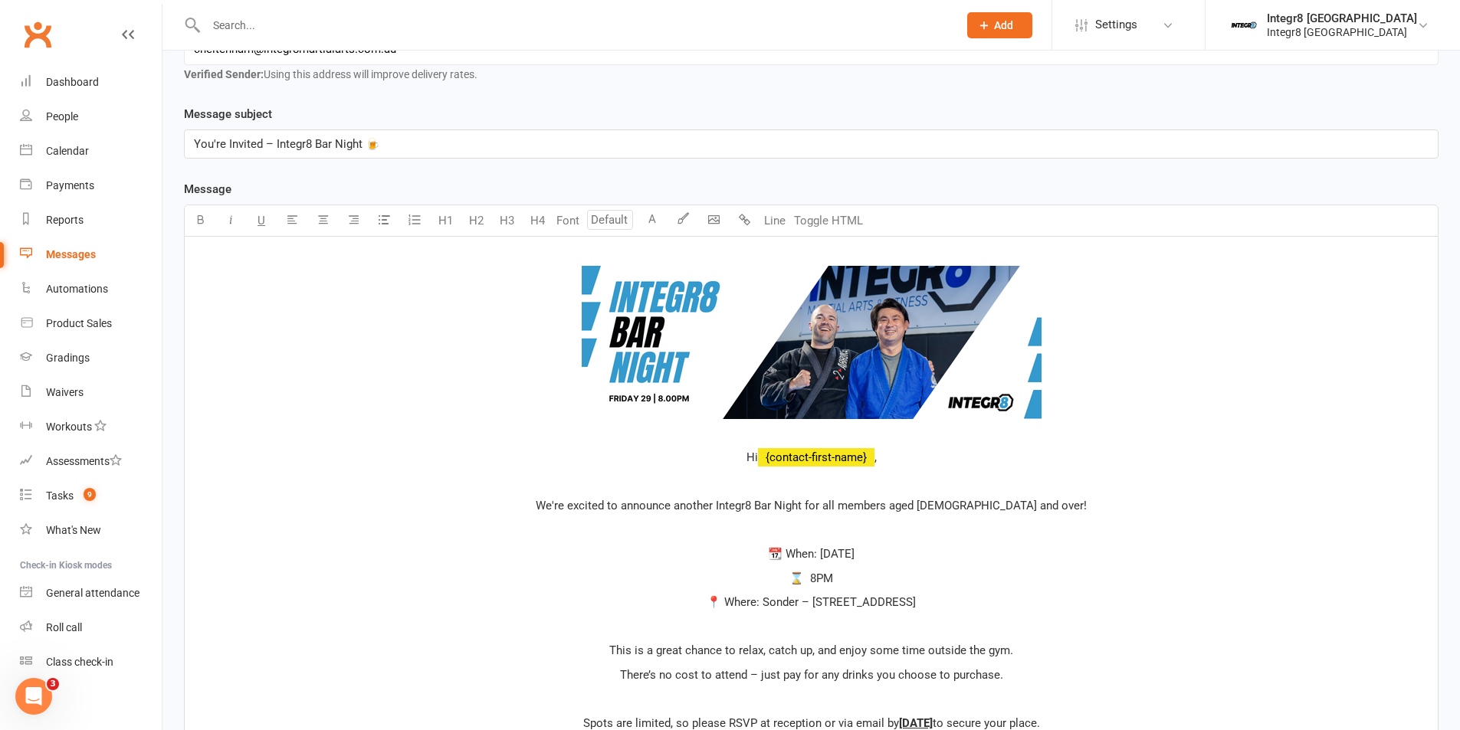
click at [803, 436] on p "﻿ ﻿ ﻿" at bounding box center [811, 345] width 1235 height 195
click at [829, 474] on p "﻿" at bounding box center [811, 482] width 1235 height 18
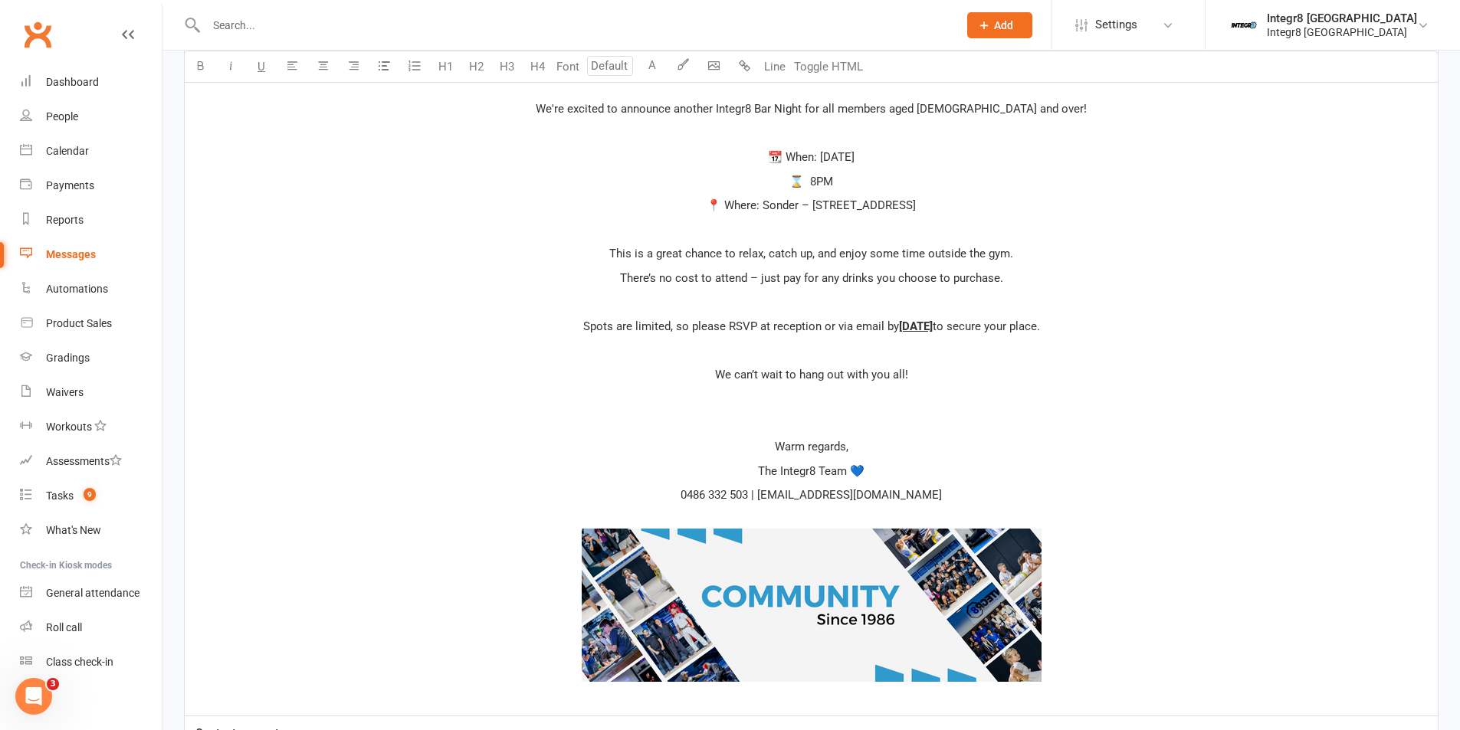
scroll to position [690, 0]
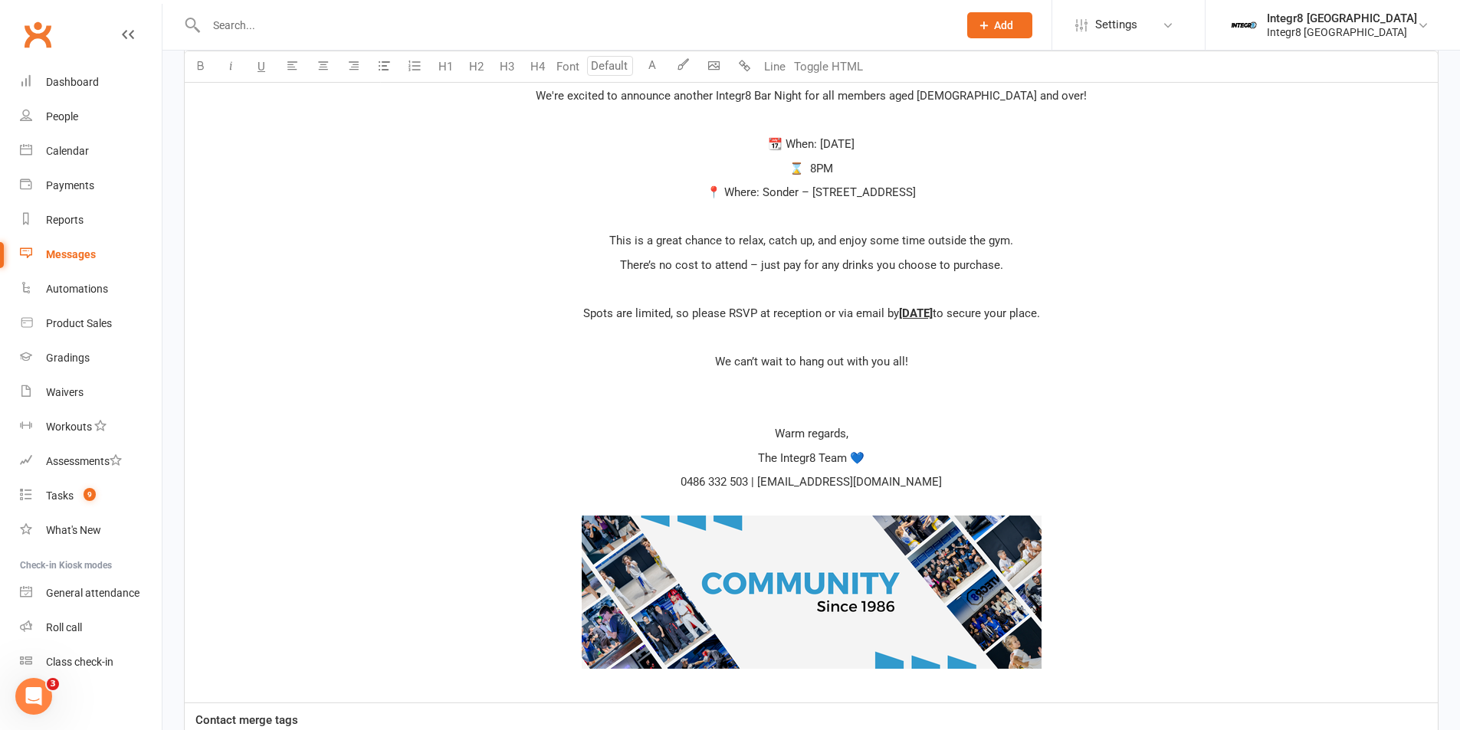
click at [812, 395] on p "﻿" at bounding box center [811, 385] width 1235 height 18
click at [810, 407] on p "﻿" at bounding box center [811, 410] width 1235 height 18
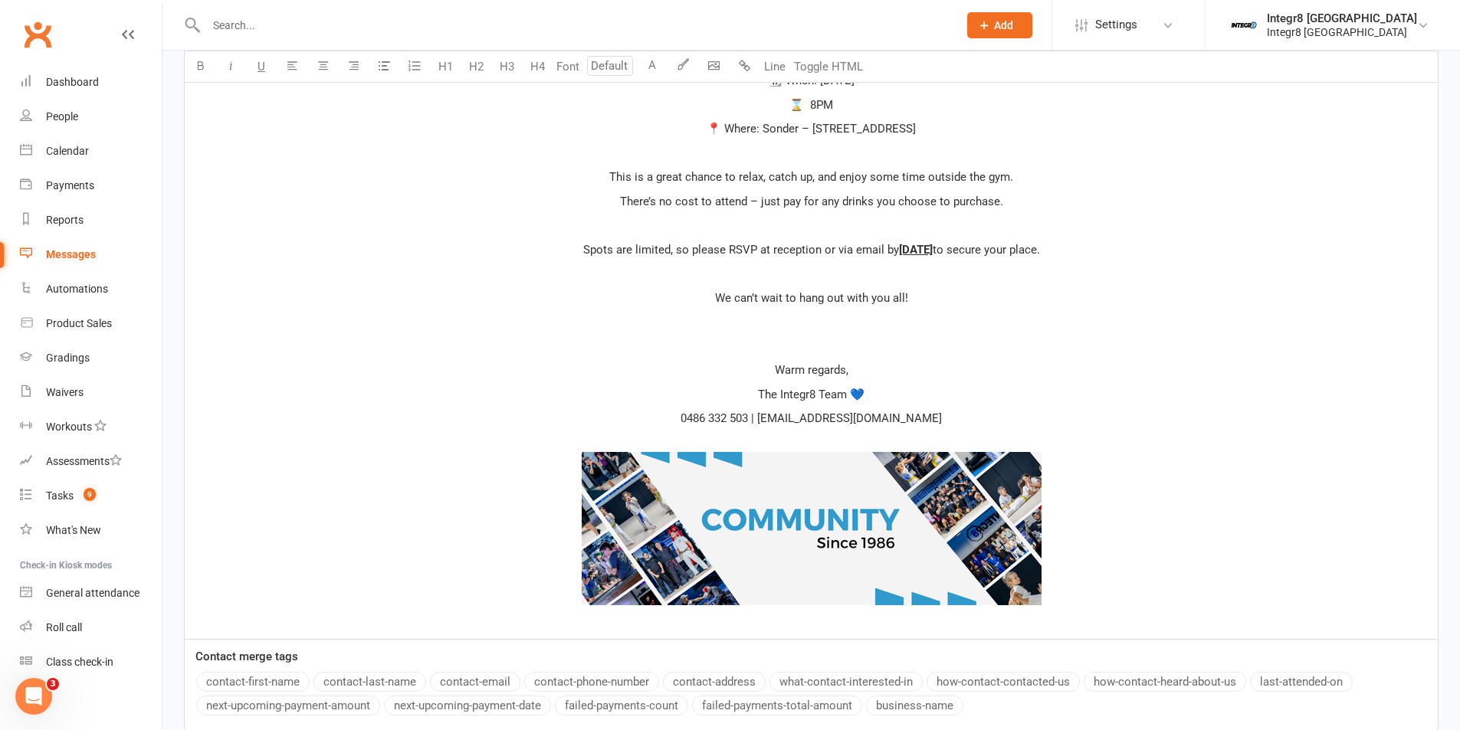
scroll to position [892, 0]
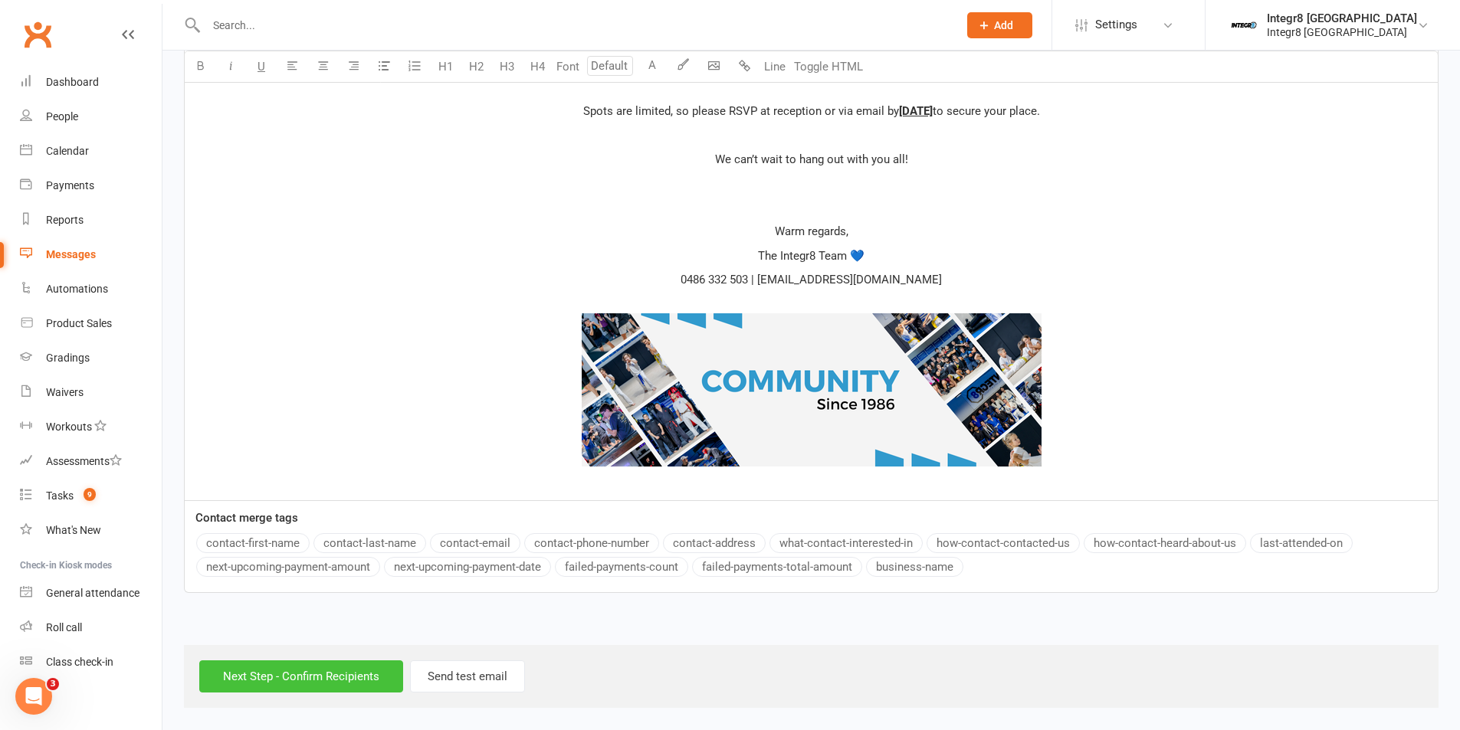
click at [291, 668] on input "Next Step - Confirm Recipients" at bounding box center [301, 677] width 204 height 32
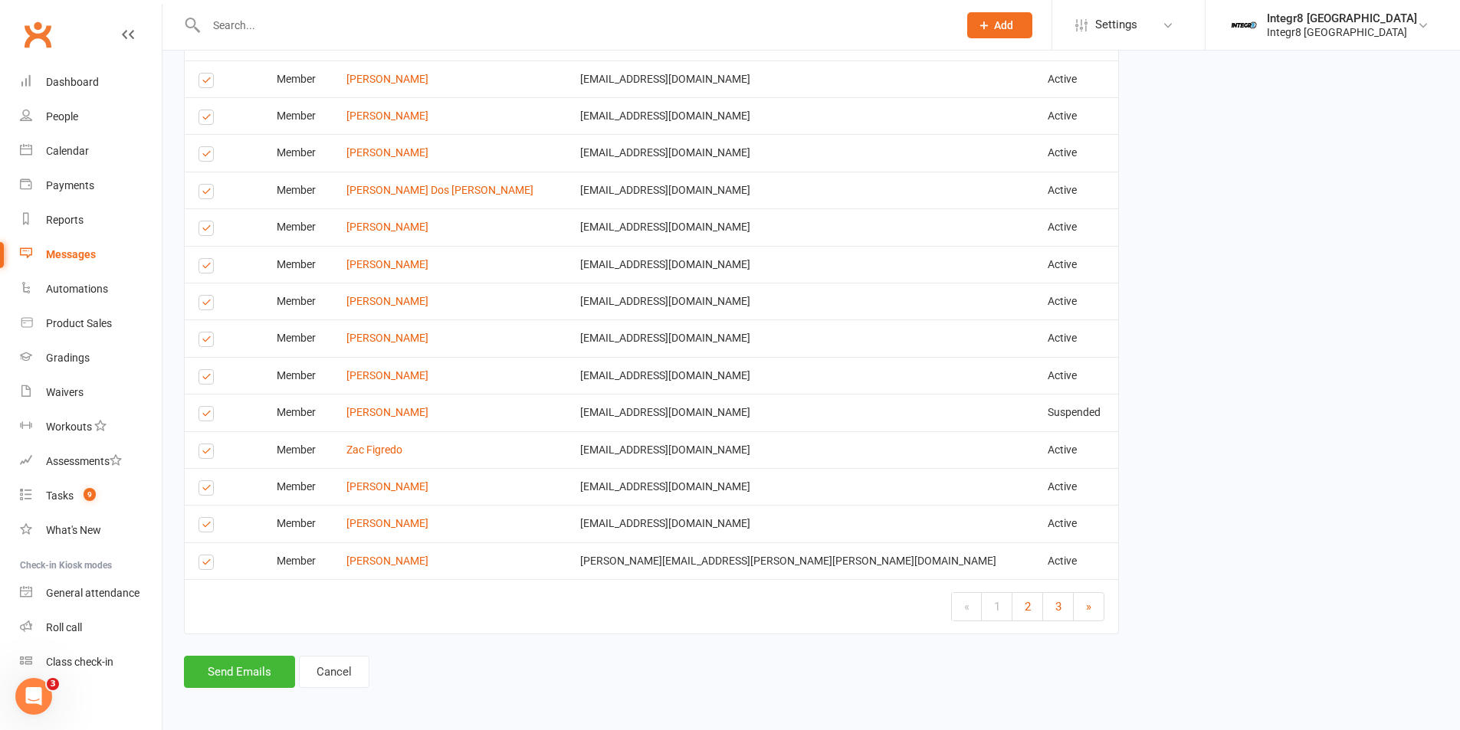
scroll to position [2498, 0]
click at [213, 671] on button "Send Emails" at bounding box center [239, 671] width 111 height 32
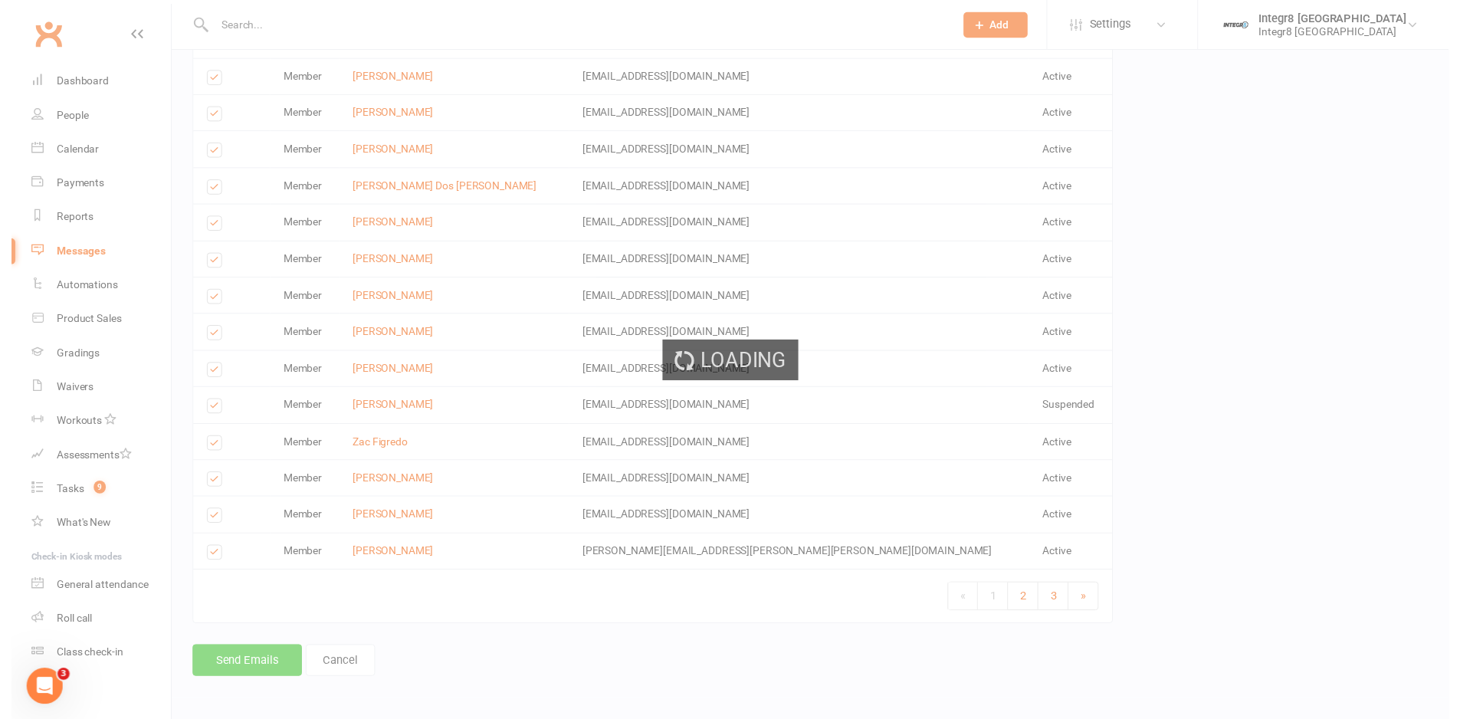
scroll to position [2491, 0]
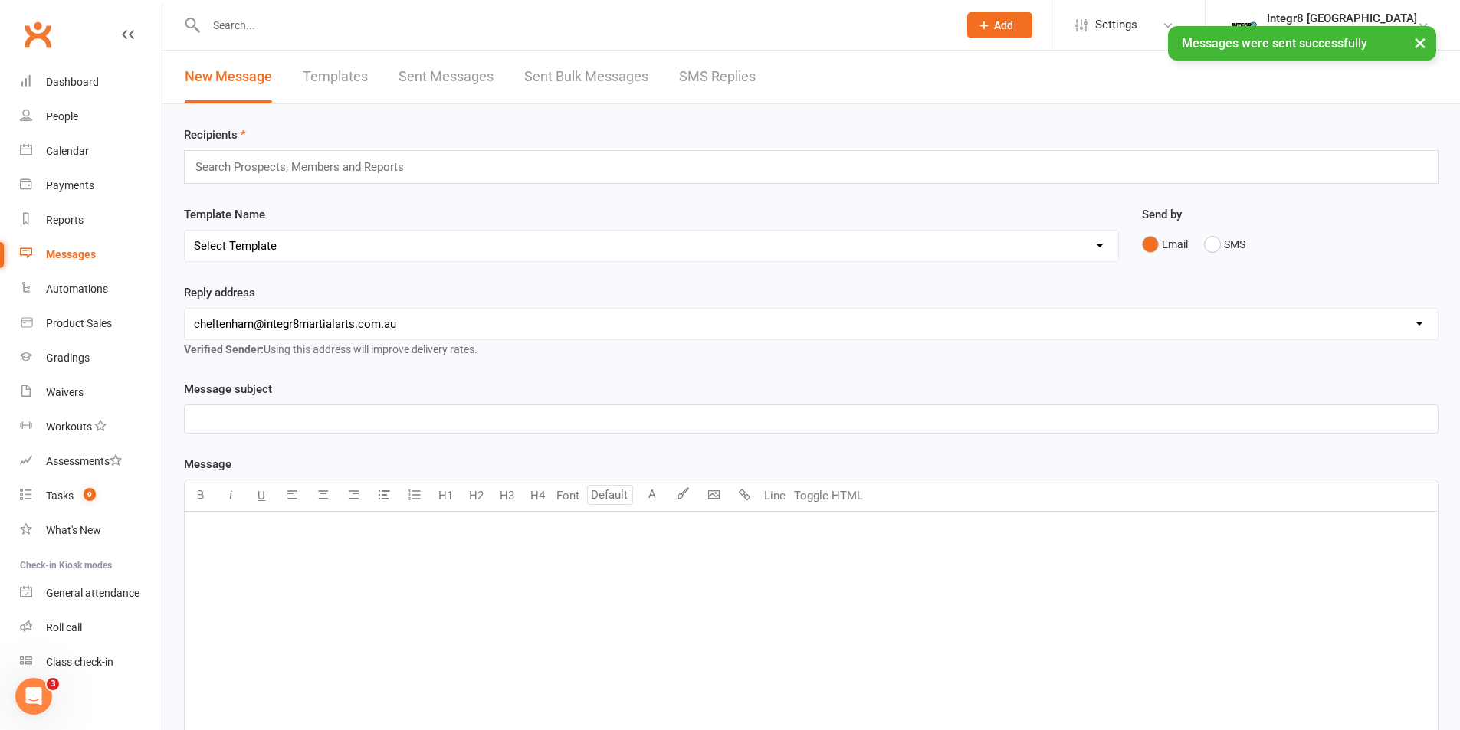
click at [551, 71] on link "Sent Bulk Messages" at bounding box center [586, 77] width 124 height 53
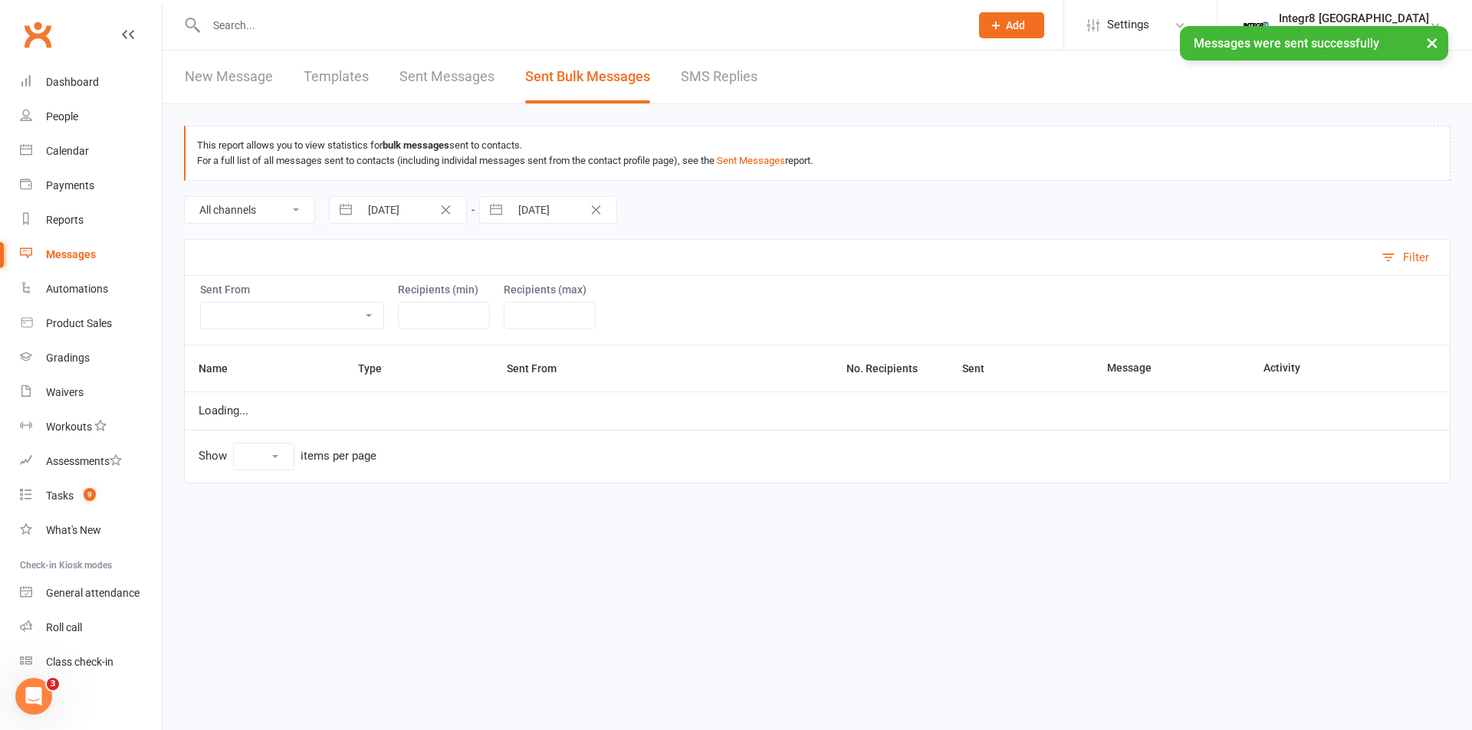
select select "10"
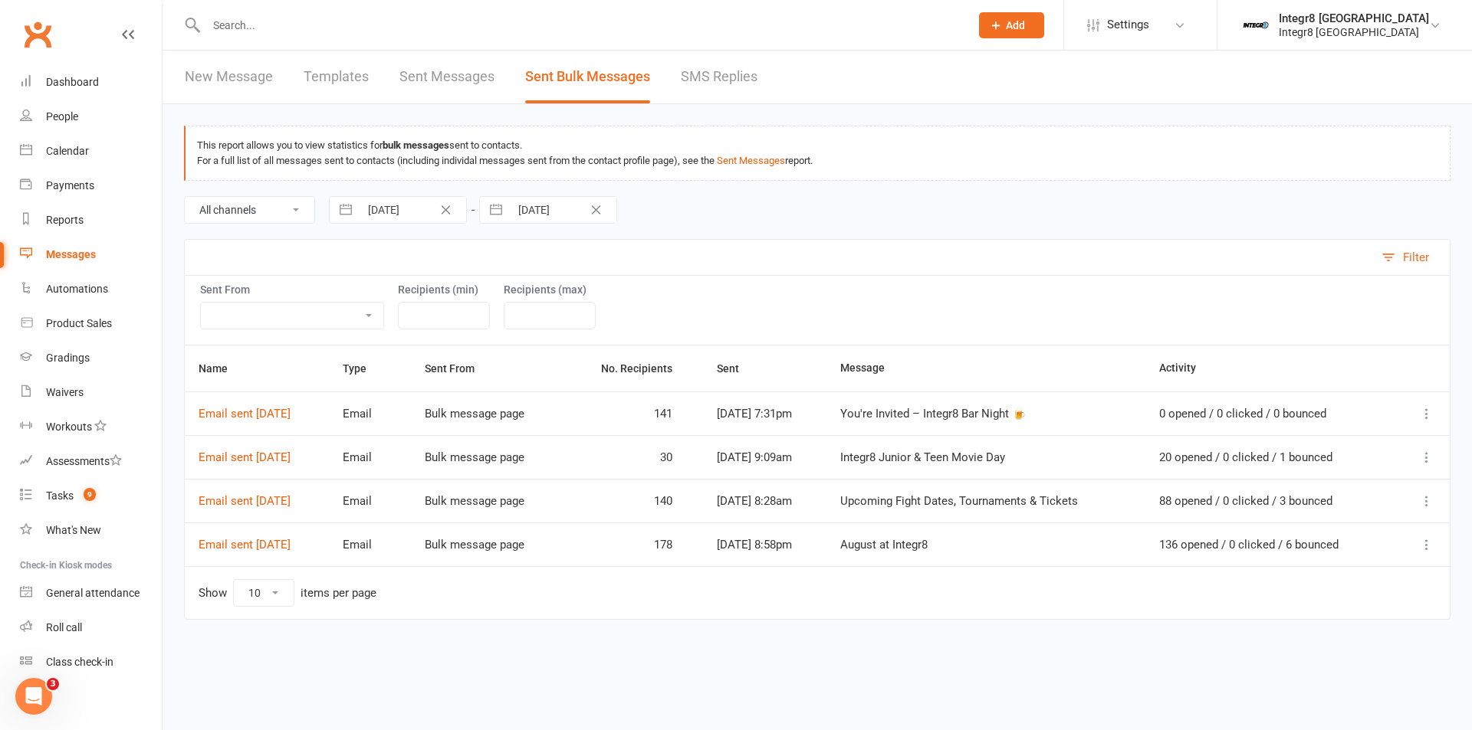
click at [1421, 415] on icon at bounding box center [1426, 413] width 15 height 15
click at [1382, 472] on link "Message Details" at bounding box center [1330, 474] width 210 height 31
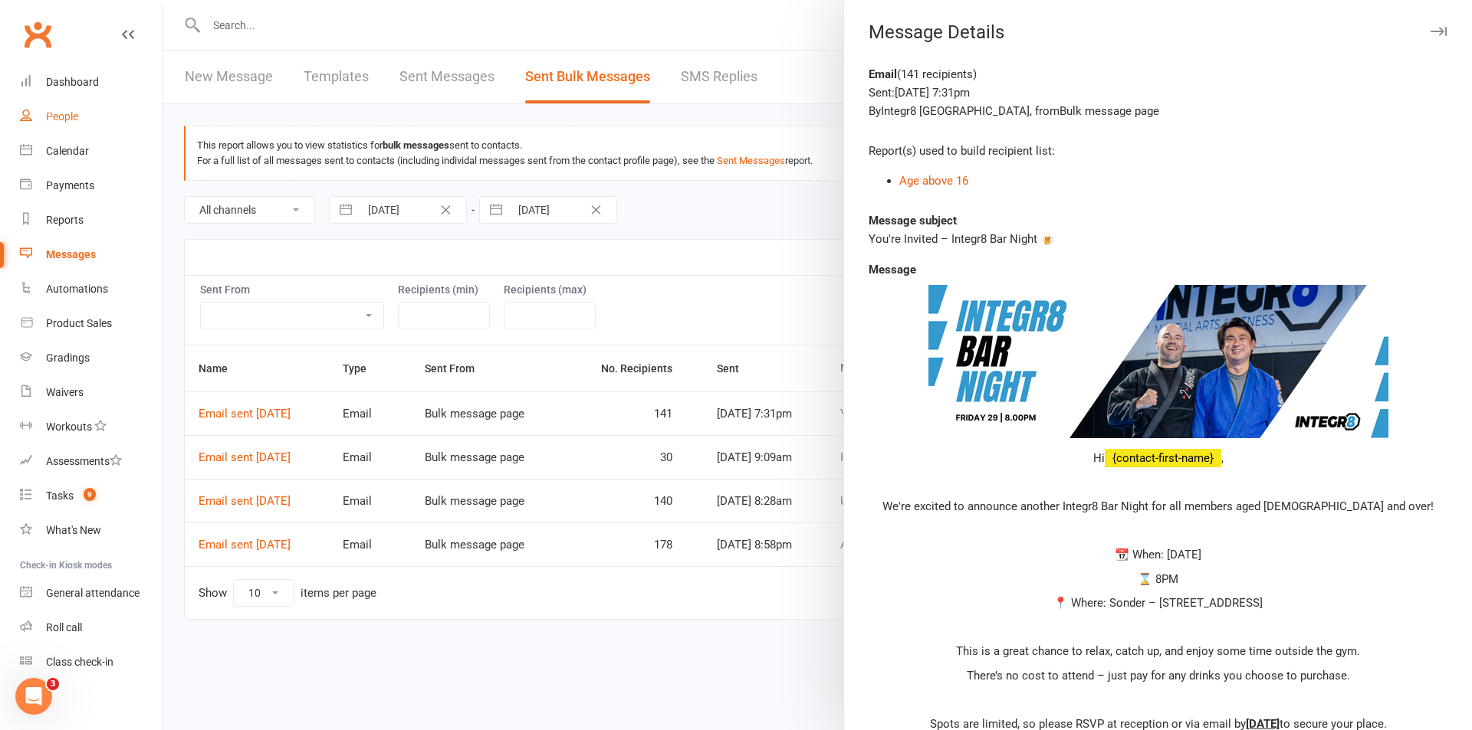
click at [84, 128] on link "People" at bounding box center [91, 117] width 142 height 34
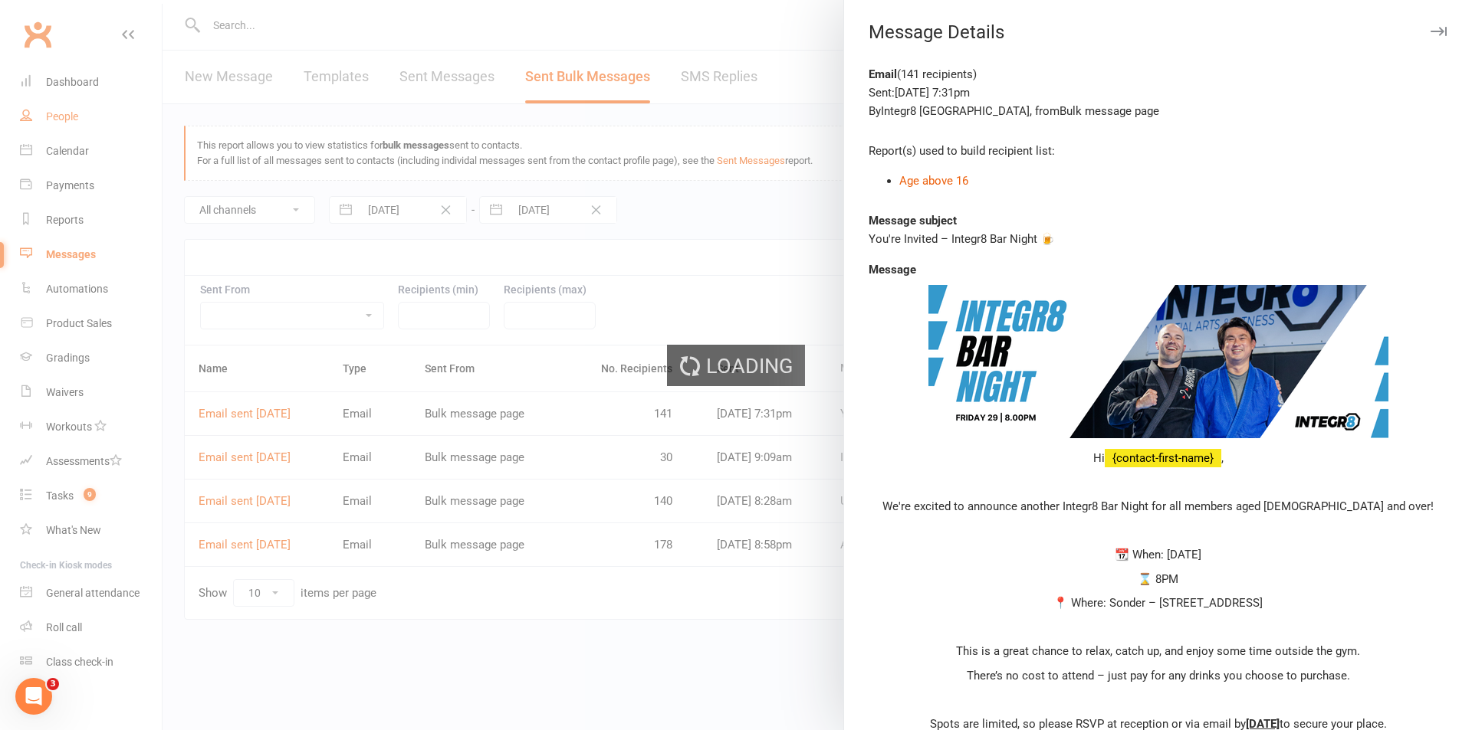
select select "100"
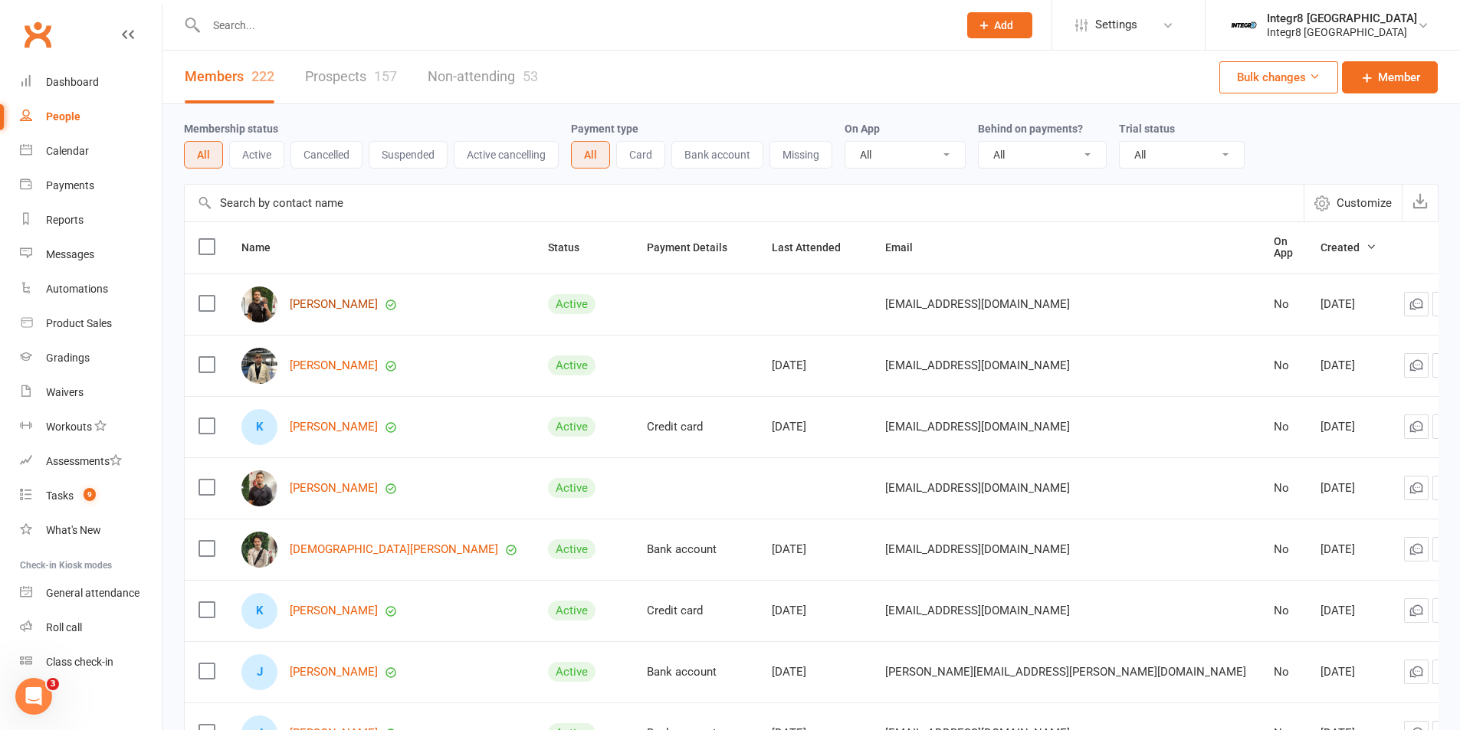
click at [341, 304] on link "Harry Chryssafis" at bounding box center [334, 304] width 88 height 13
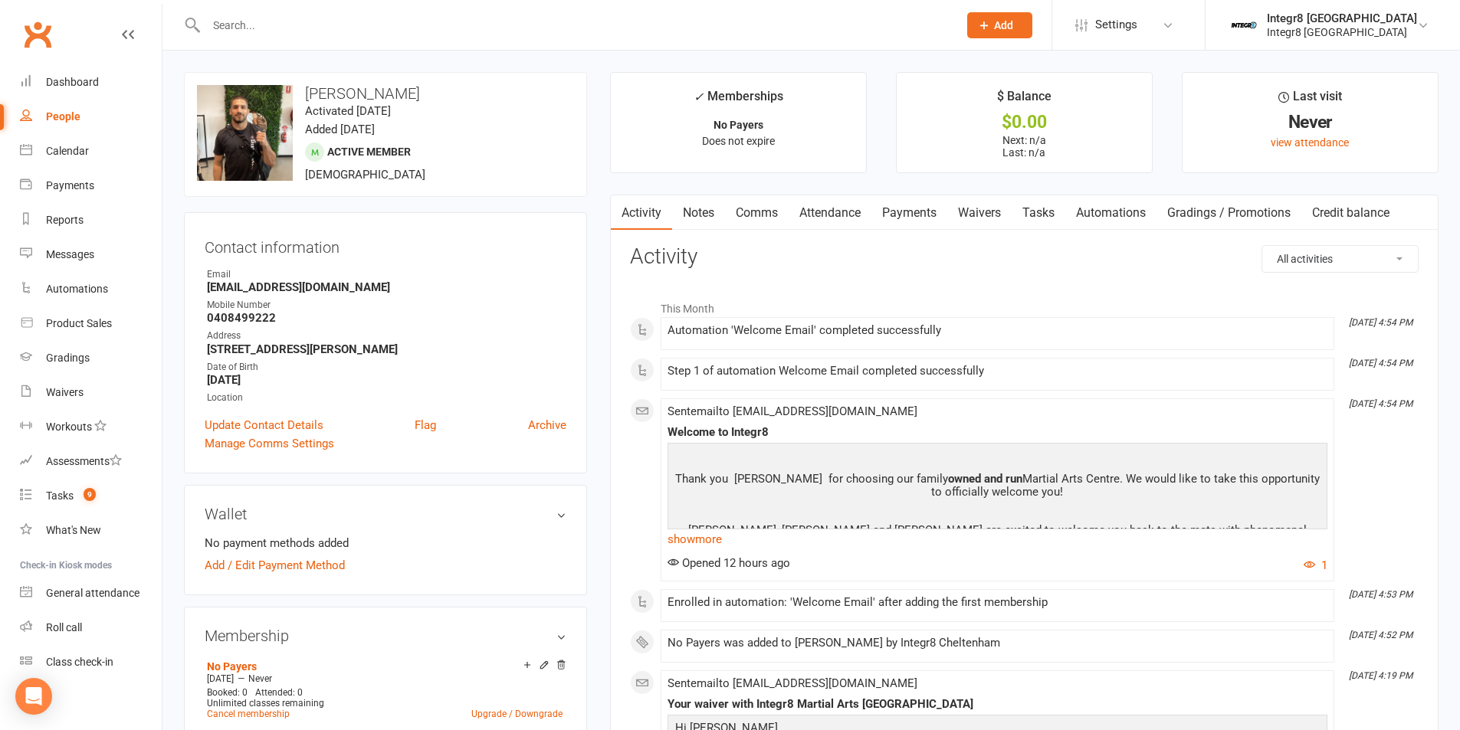
click at [71, 109] on link "People" at bounding box center [91, 117] width 142 height 34
select select "100"
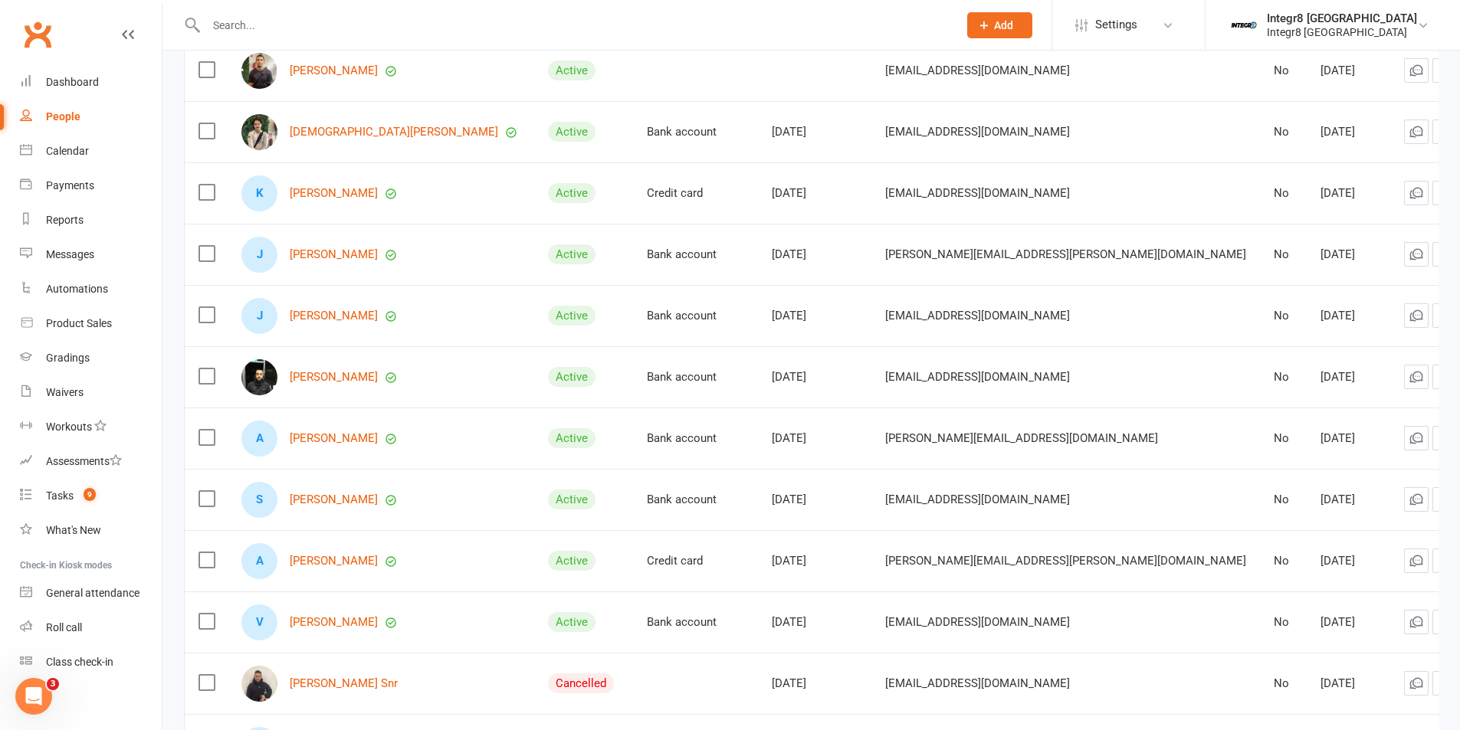
scroll to position [460, 0]
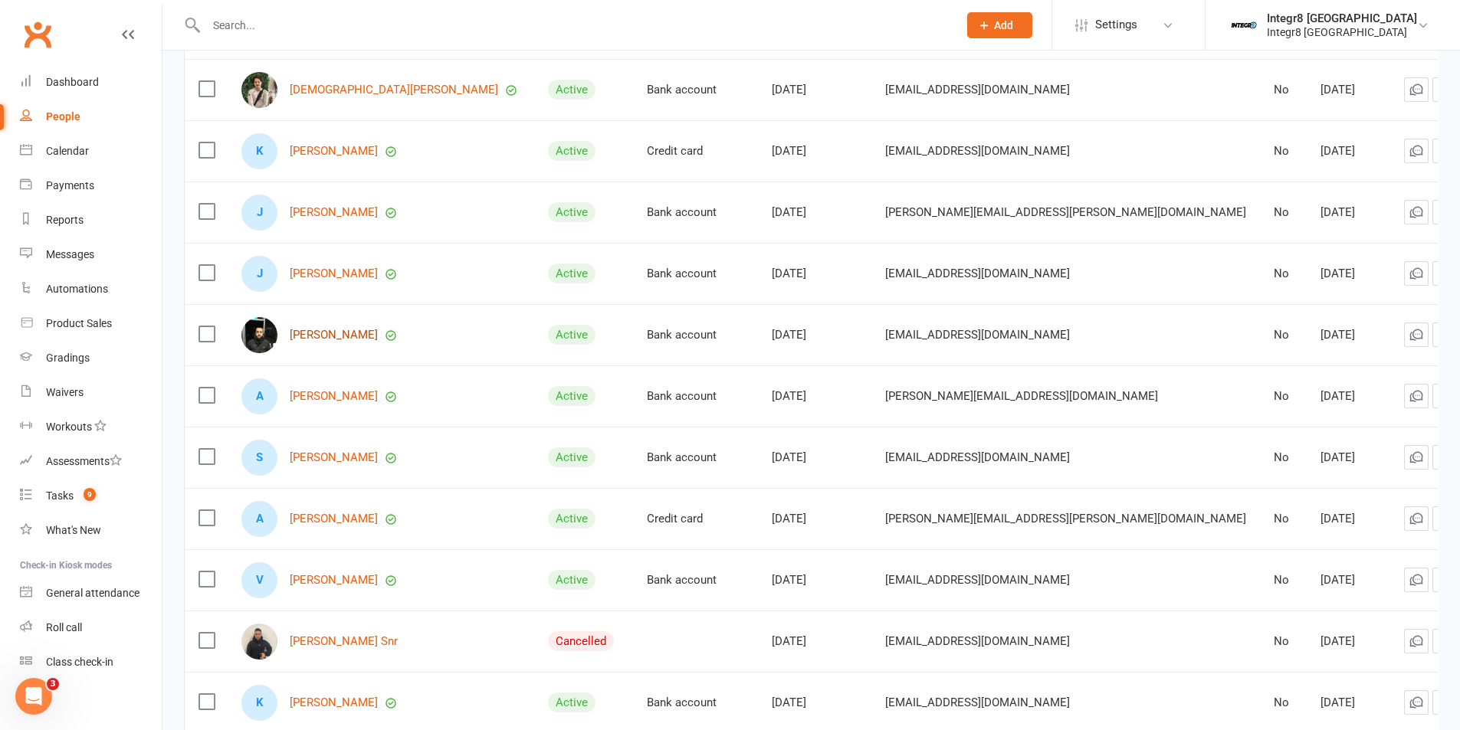
click at [334, 331] on link "Edan Sarayaladin" at bounding box center [334, 335] width 88 height 13
